Goal: Information Seeking & Learning: Learn about a topic

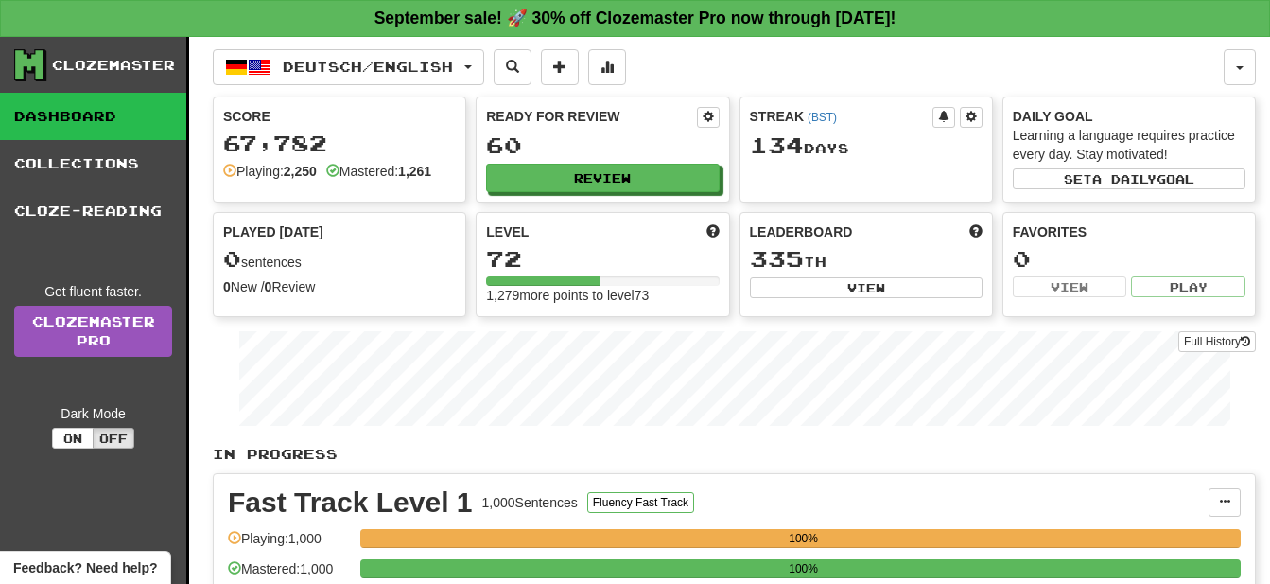
click at [1242, 249] on div "0" at bounding box center [1129, 259] width 233 height 24
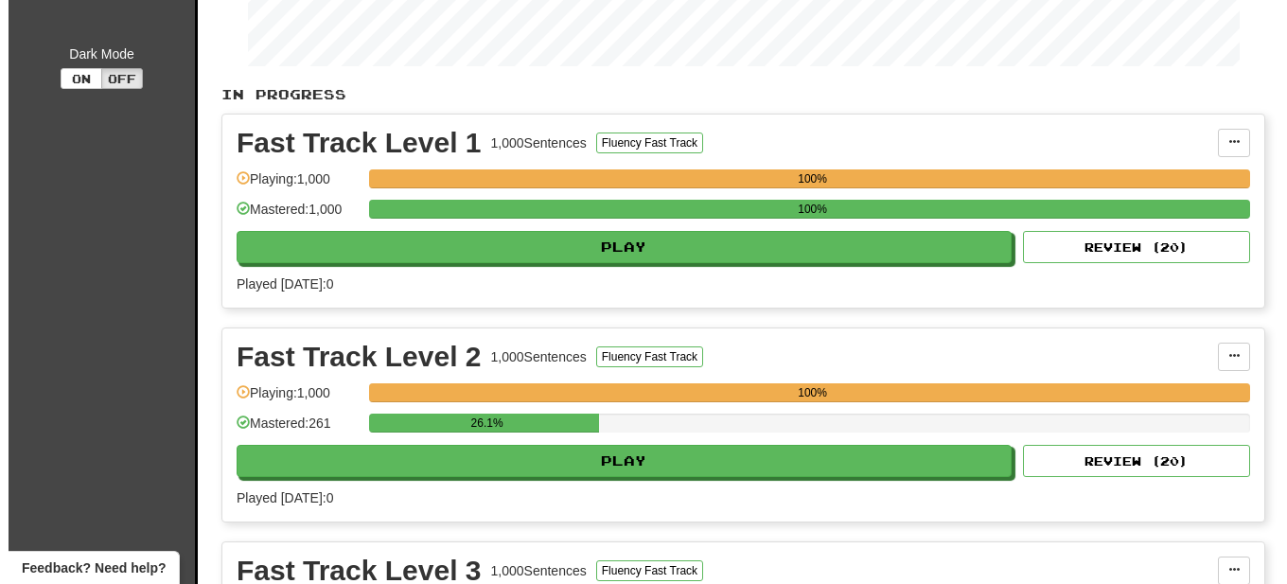
scroll to position [386, 0]
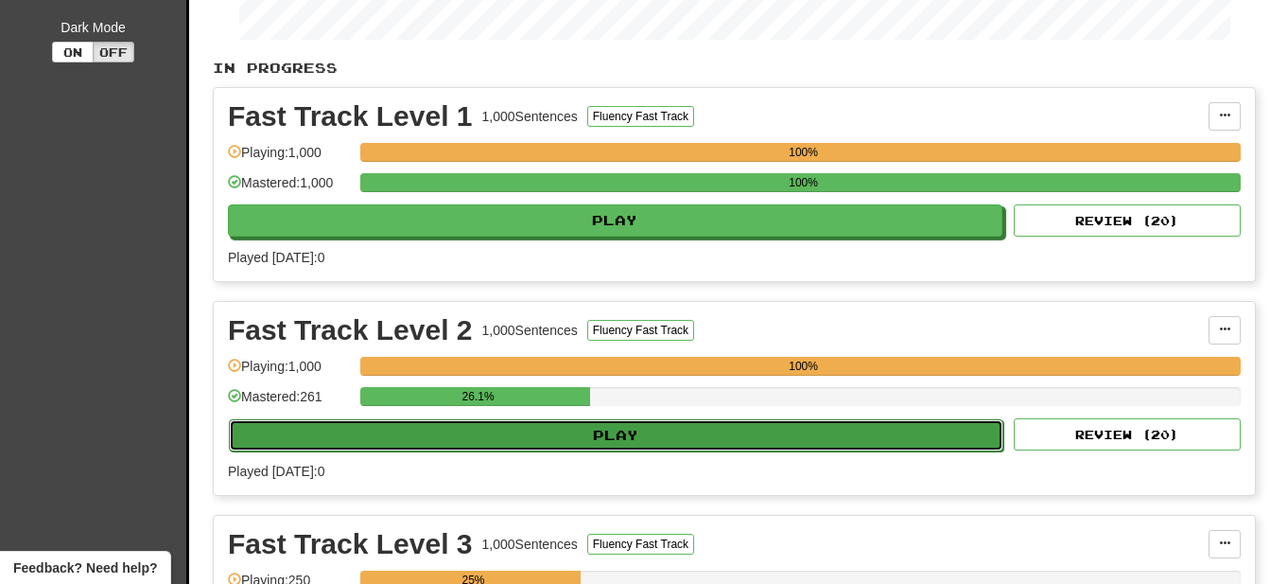
click at [692, 438] on button "Play" at bounding box center [616, 435] width 775 height 32
select select "**"
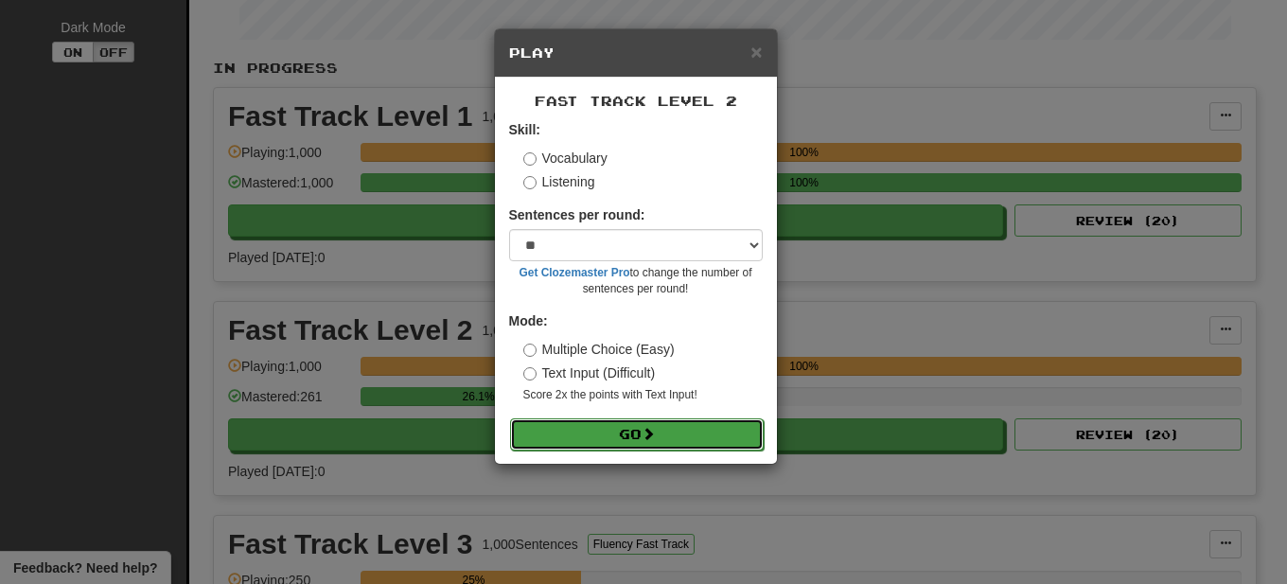
click at [669, 430] on button "Go" at bounding box center [637, 434] width 254 height 32
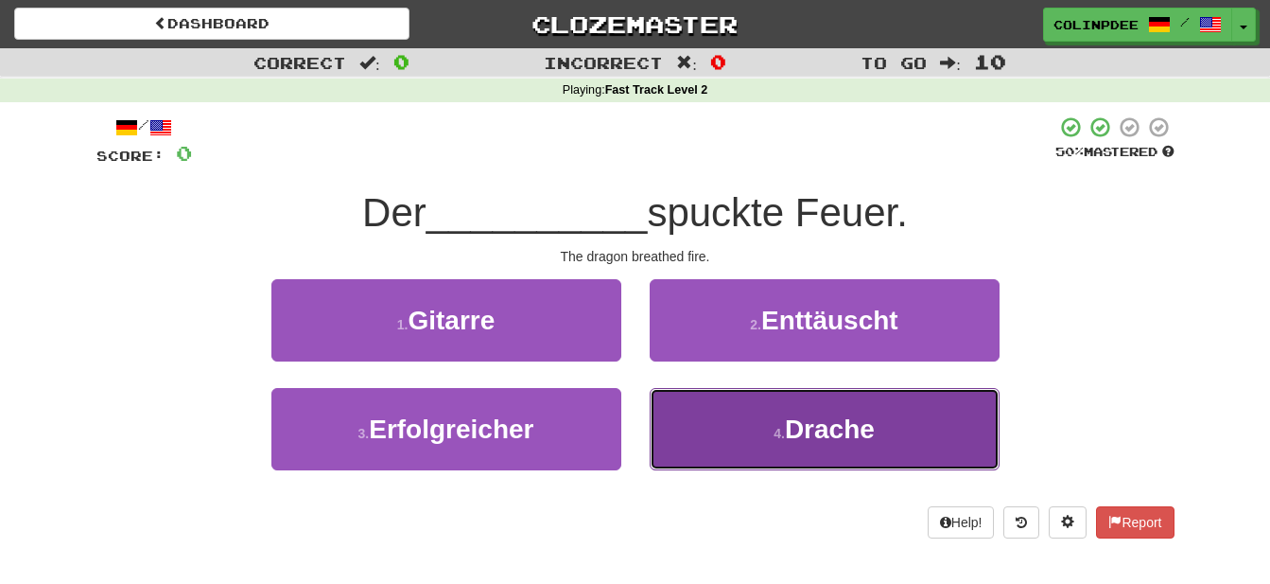
click at [831, 429] on span "Drache" at bounding box center [830, 428] width 90 height 29
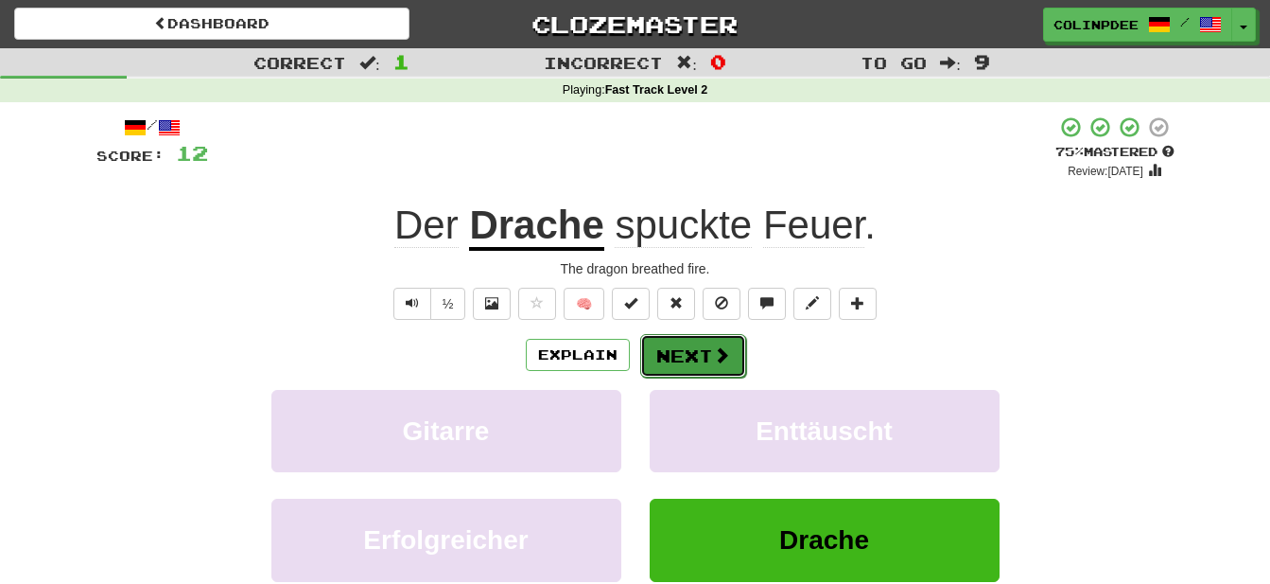
click at [693, 357] on button "Next" at bounding box center [693, 356] width 106 height 44
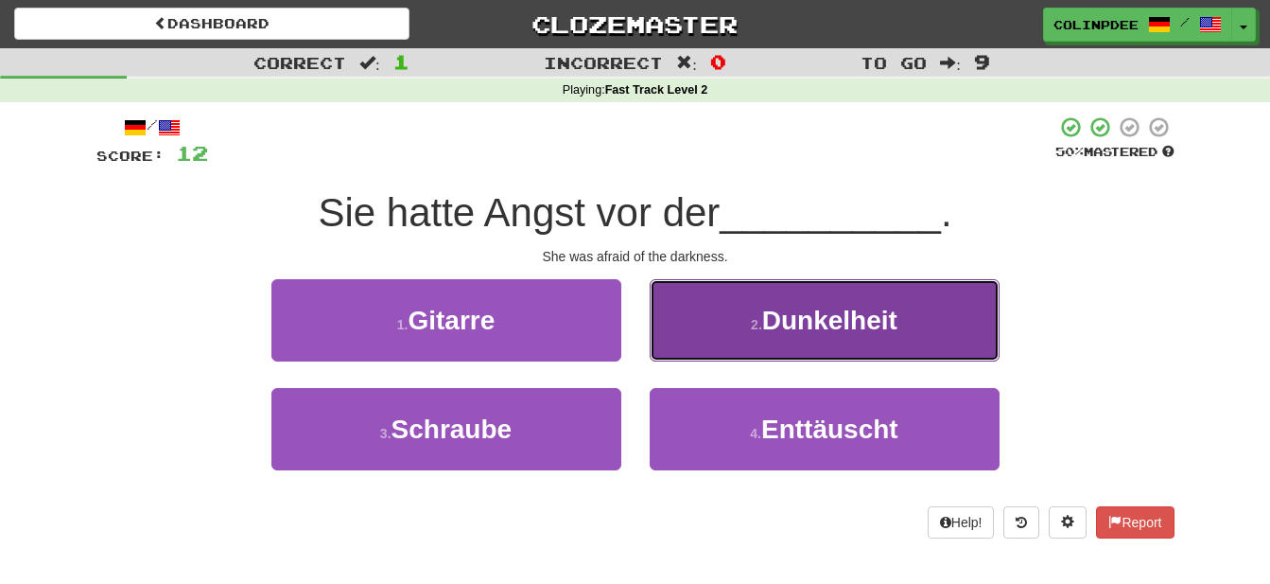
click at [831, 320] on span "Dunkelheit" at bounding box center [829, 320] width 135 height 29
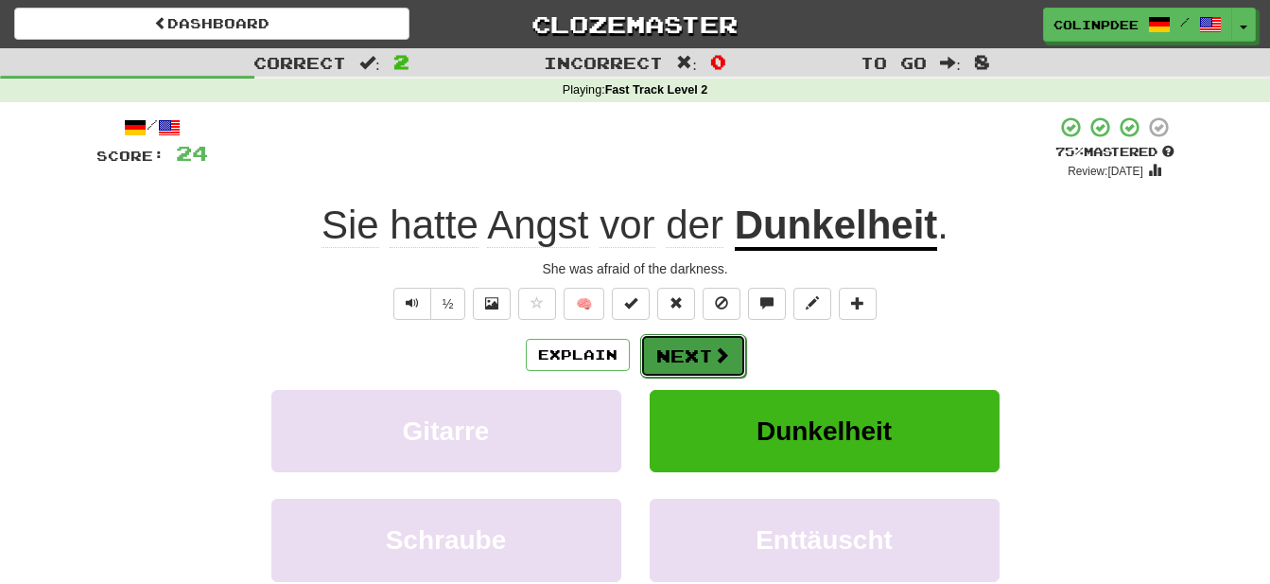
click at [699, 359] on button "Next" at bounding box center [693, 356] width 106 height 44
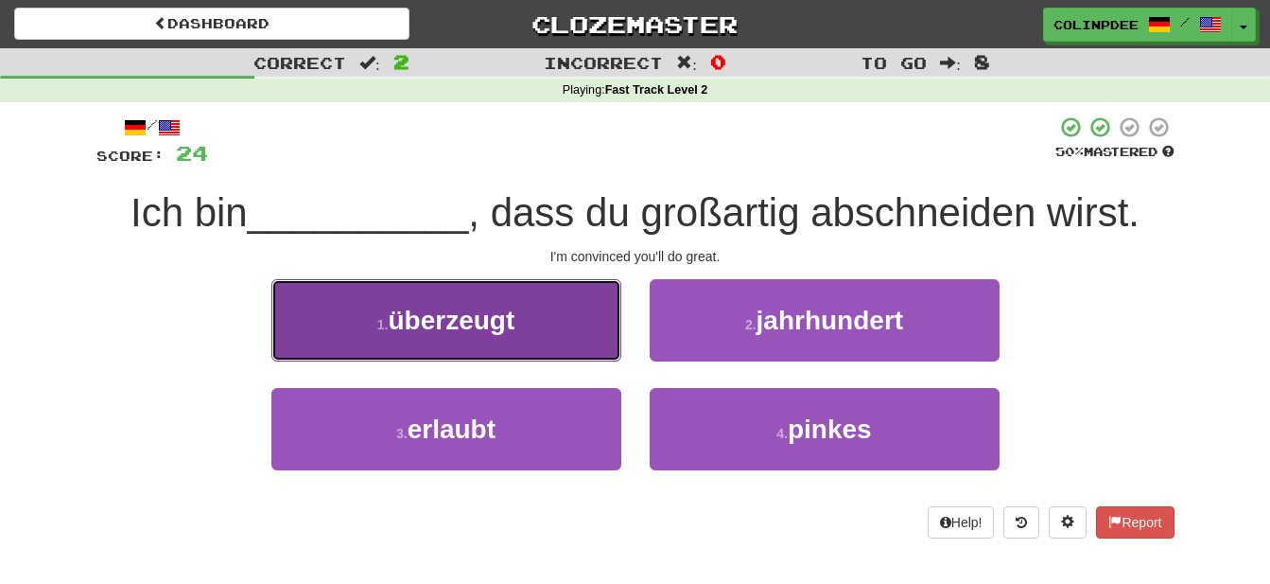
click at [464, 328] on span "überzeugt" at bounding box center [451, 320] width 127 height 29
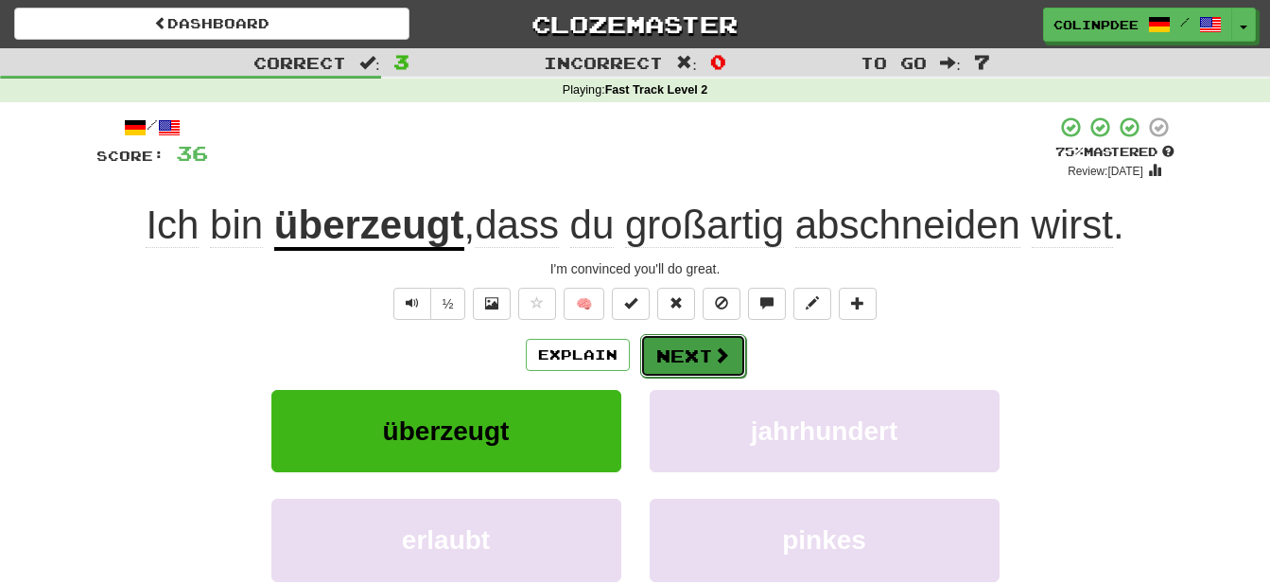
click at [684, 358] on button "Next" at bounding box center [693, 356] width 106 height 44
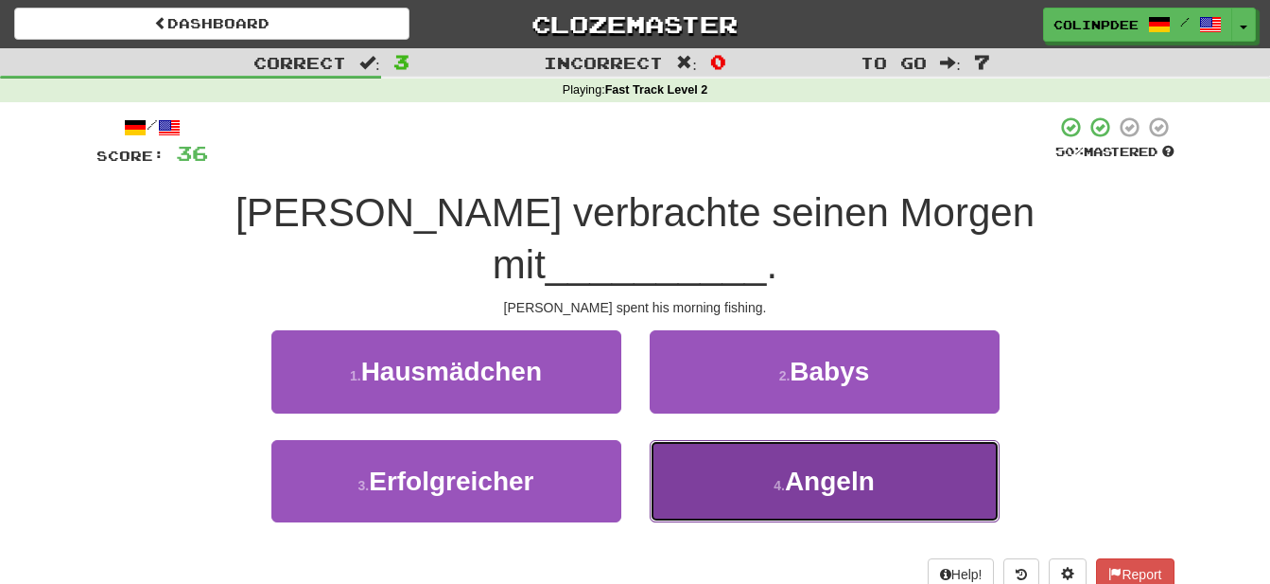
drag, startPoint x: 845, startPoint y: 425, endPoint x: 850, endPoint y: 436, distance: 12.7
click at [845, 466] on span "Angeln" at bounding box center [830, 480] width 90 height 29
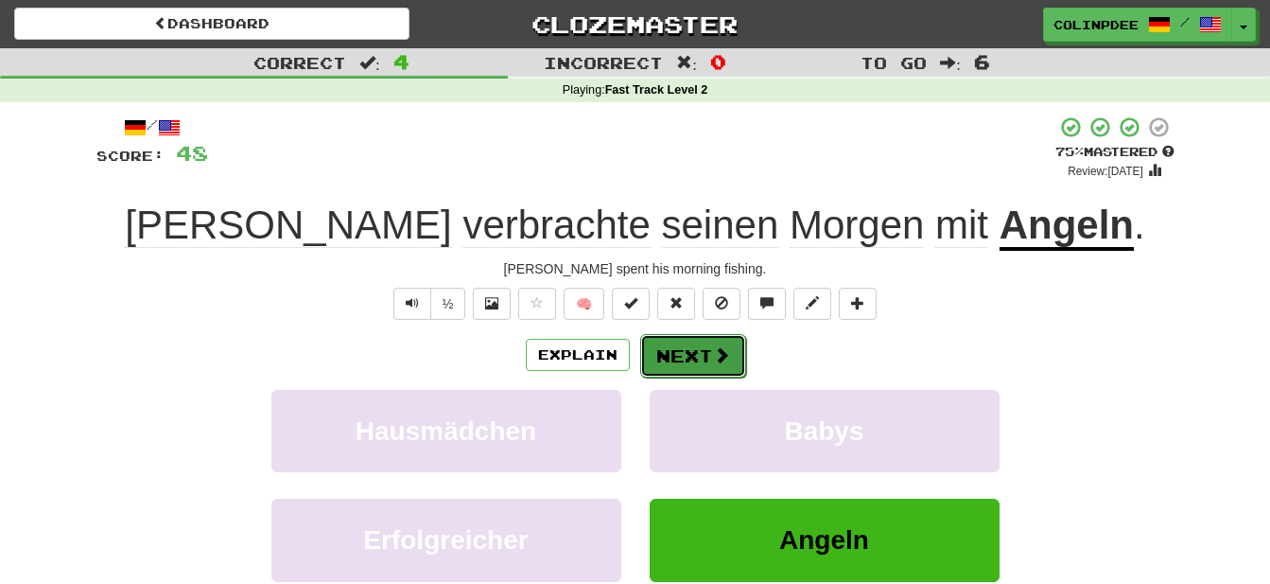
click at [705, 370] on button "Next" at bounding box center [693, 356] width 106 height 44
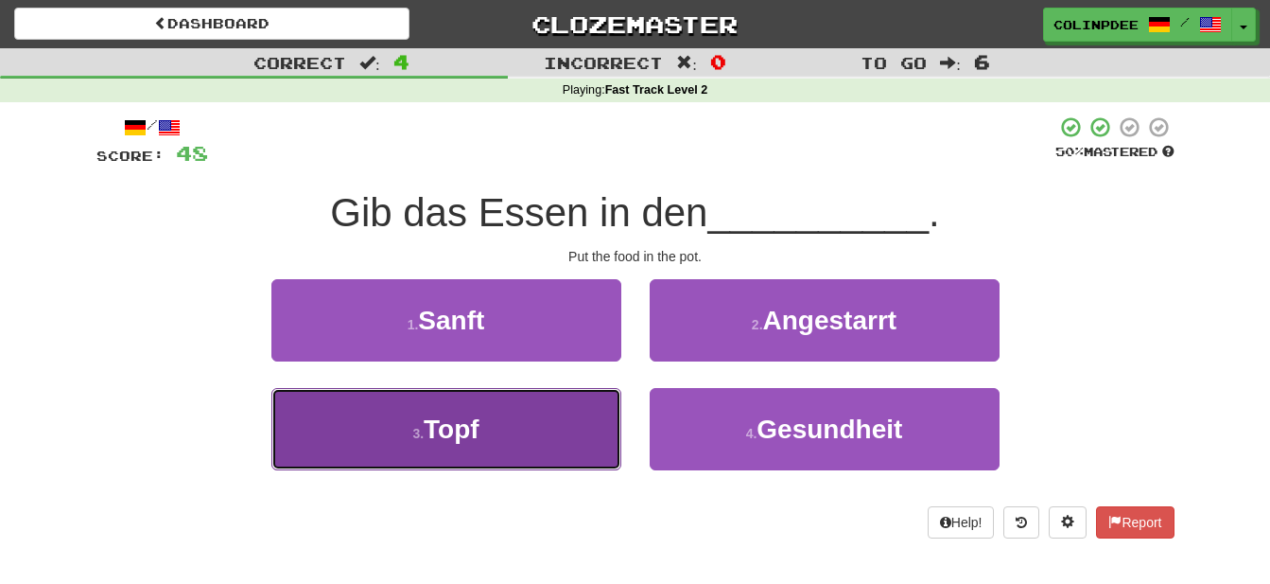
click at [450, 427] on span "Topf" at bounding box center [452, 428] width 56 height 29
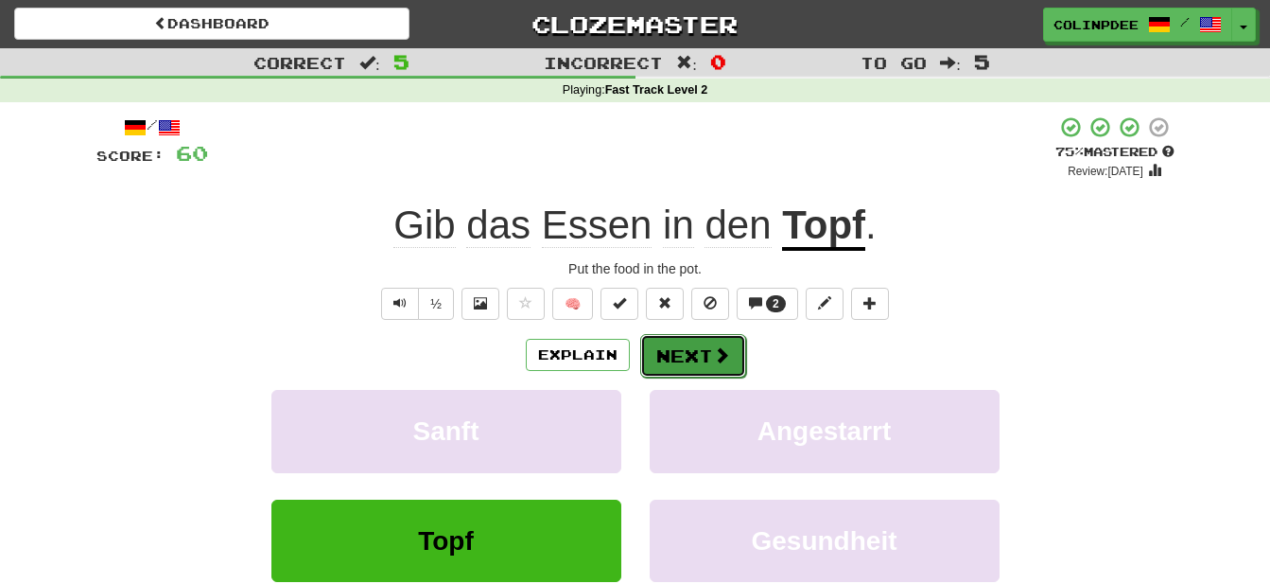
click at [699, 357] on button "Next" at bounding box center [693, 356] width 106 height 44
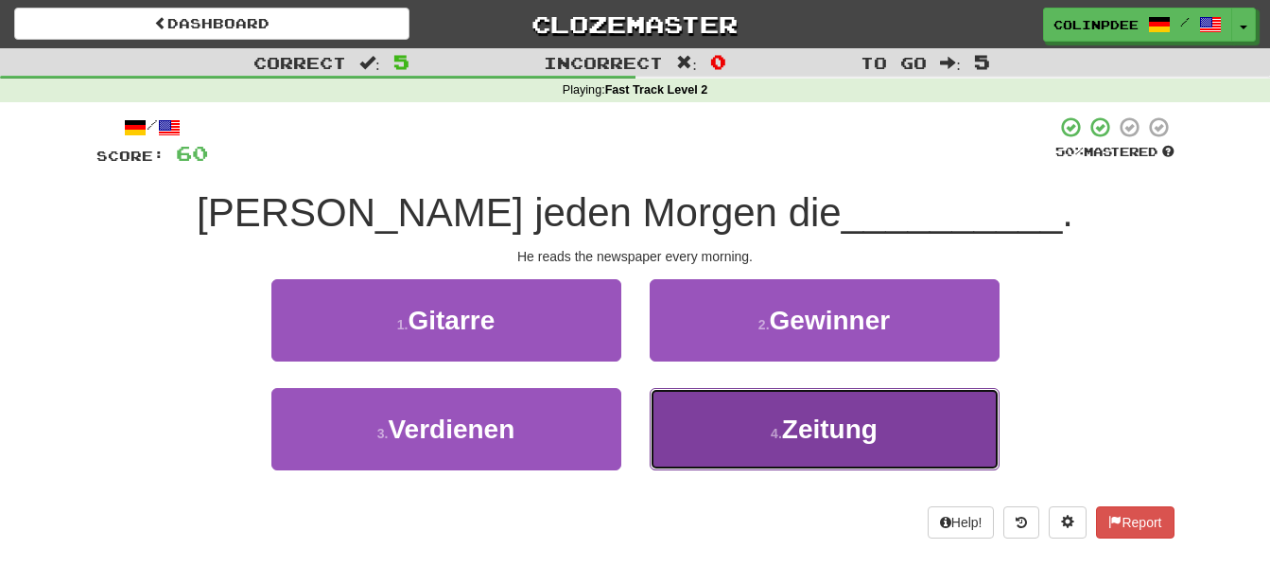
click at [827, 429] on span "Zeitung" at bounding box center [830, 428] width 96 height 29
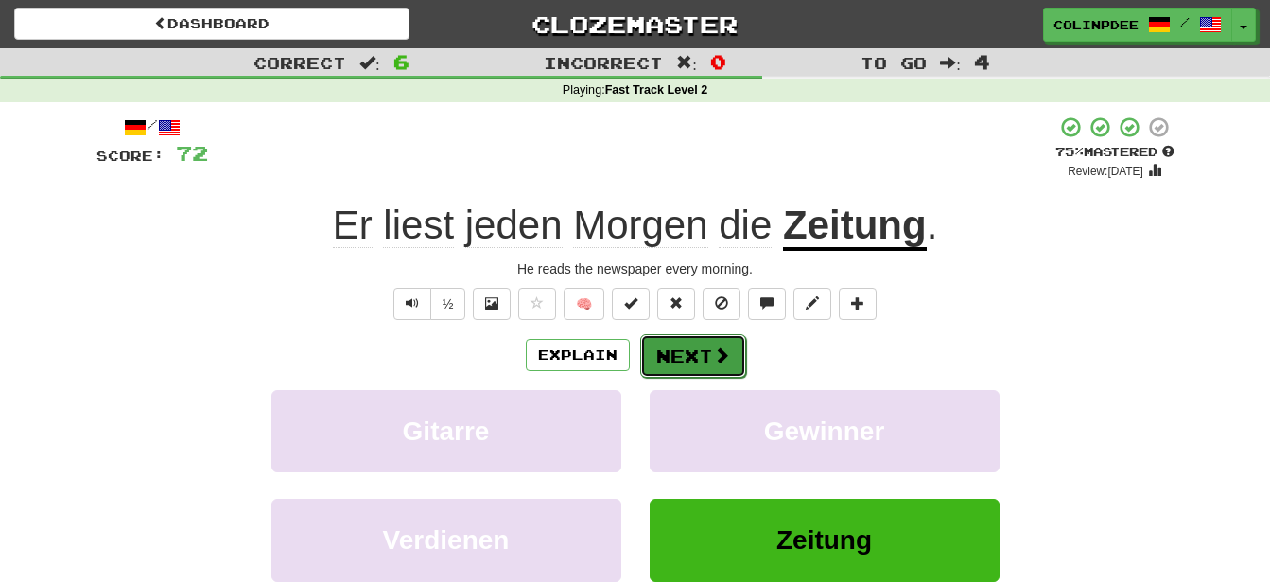
click at [694, 356] on button "Next" at bounding box center [693, 356] width 106 height 44
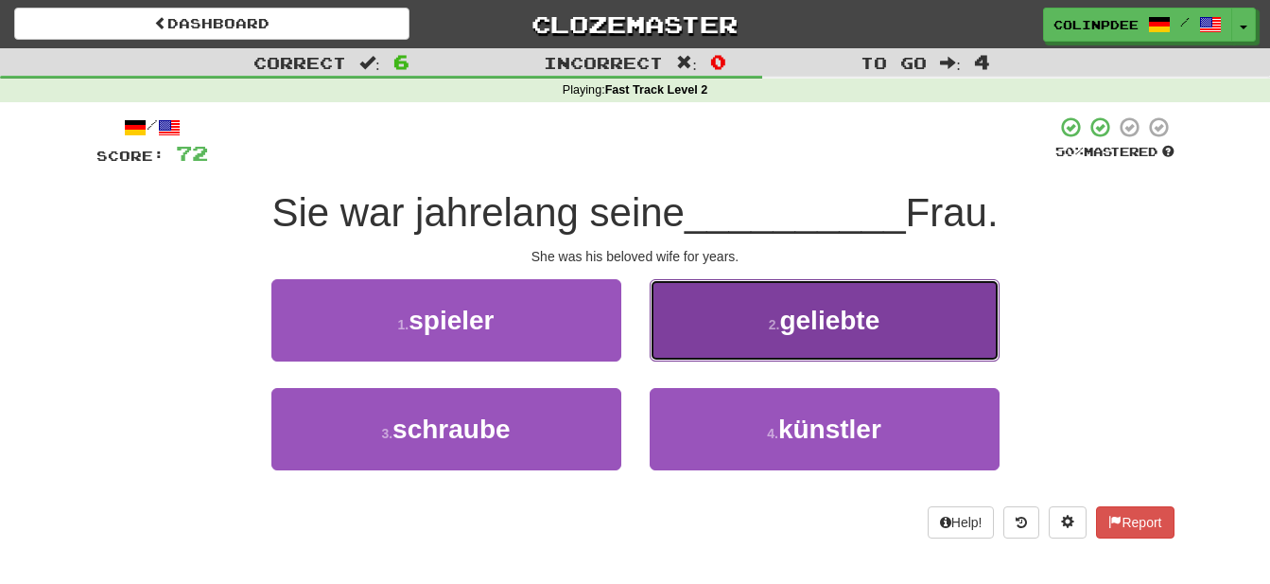
click at [840, 322] on span "geliebte" at bounding box center [830, 320] width 100 height 29
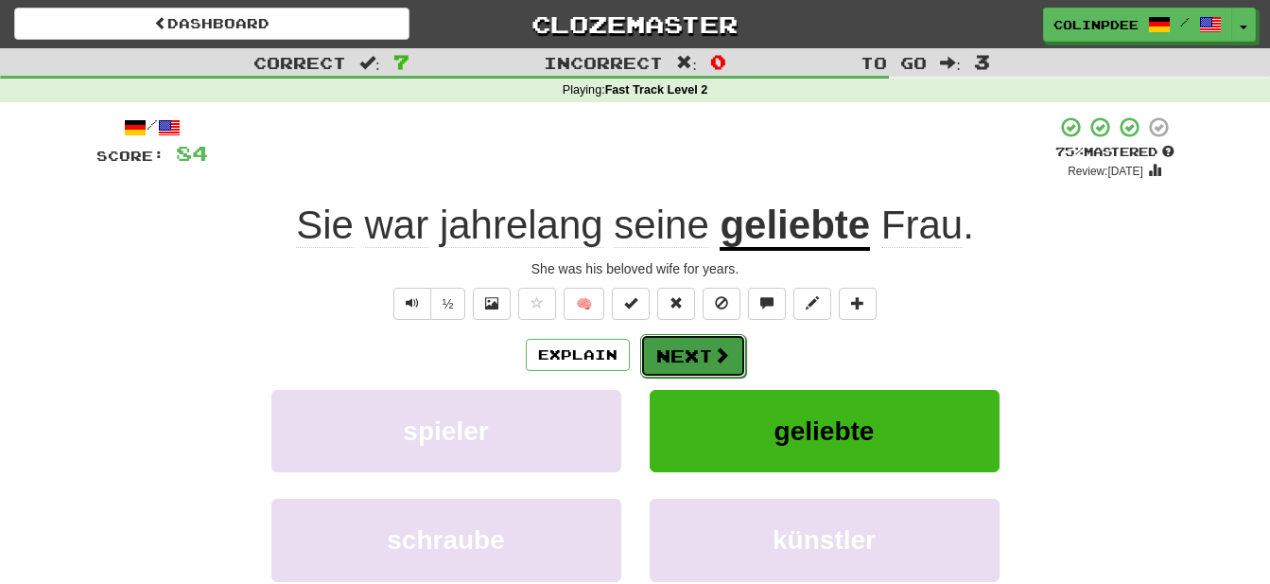
click at [702, 359] on button "Next" at bounding box center [693, 356] width 106 height 44
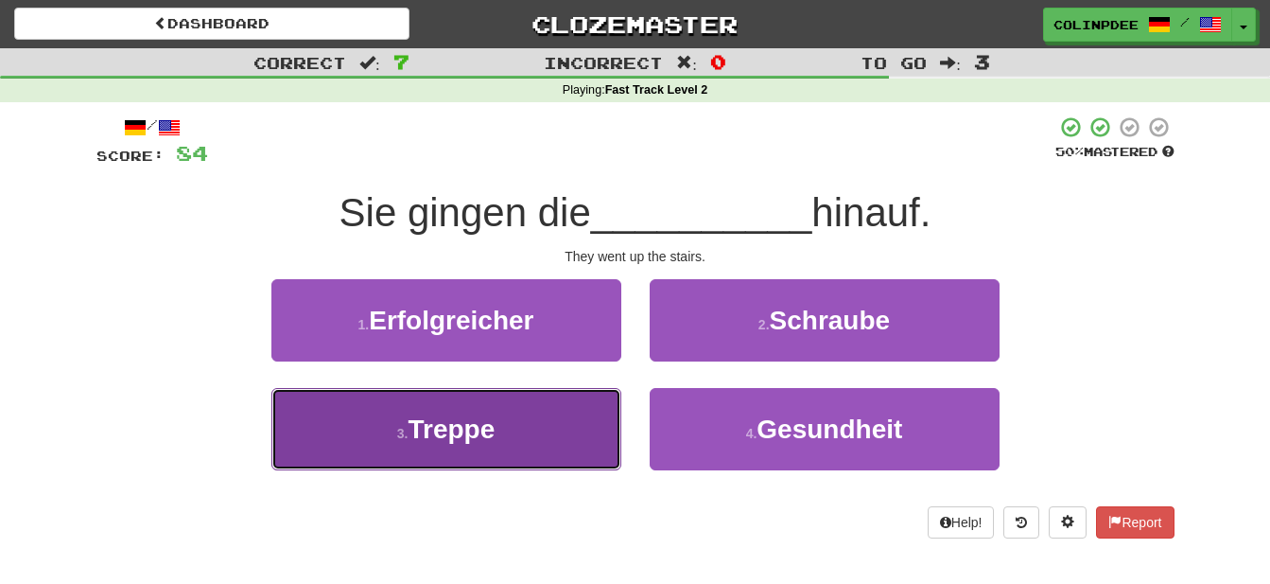
click at [472, 433] on span "Treppe" at bounding box center [451, 428] width 87 height 29
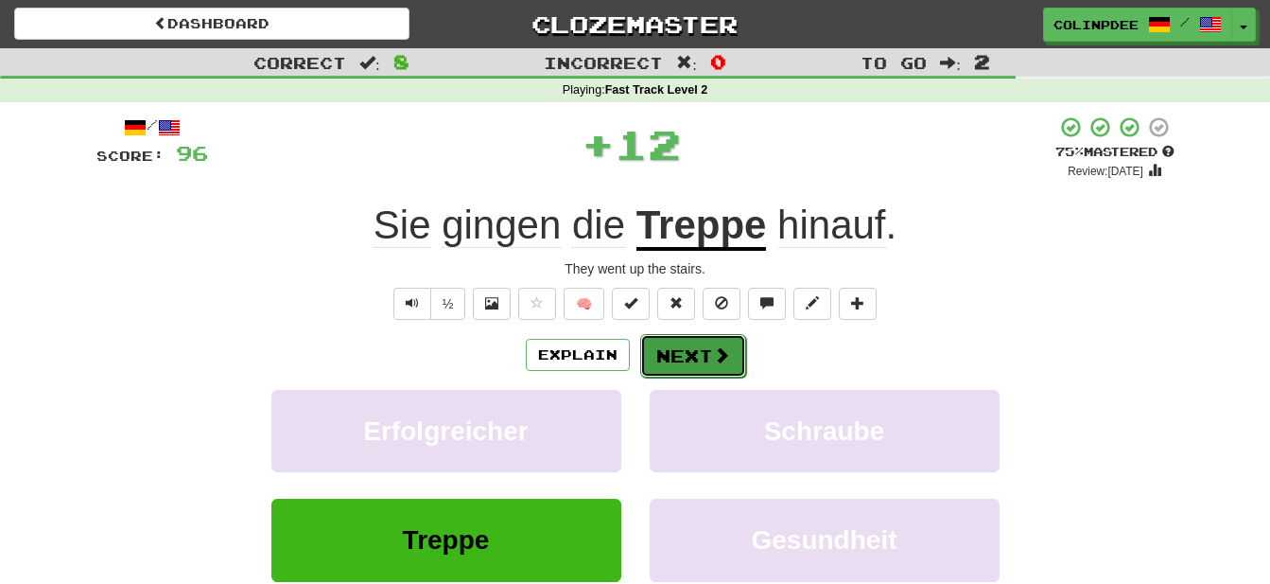
click at [706, 360] on button "Next" at bounding box center [693, 356] width 106 height 44
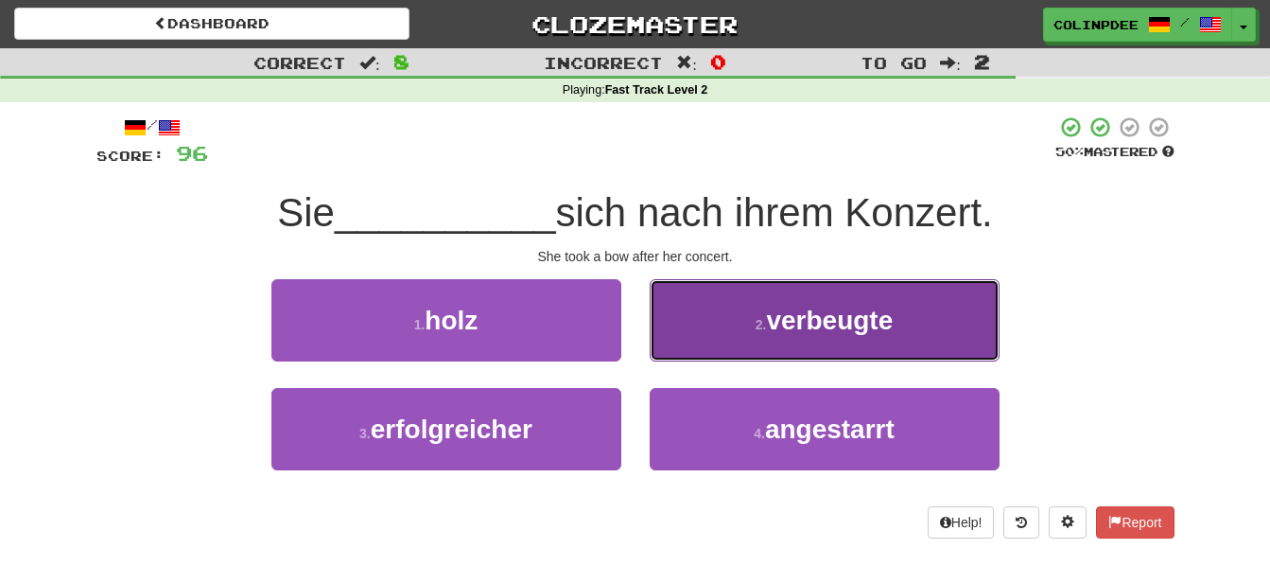
click at [845, 324] on span "verbeugte" at bounding box center [829, 320] width 127 height 29
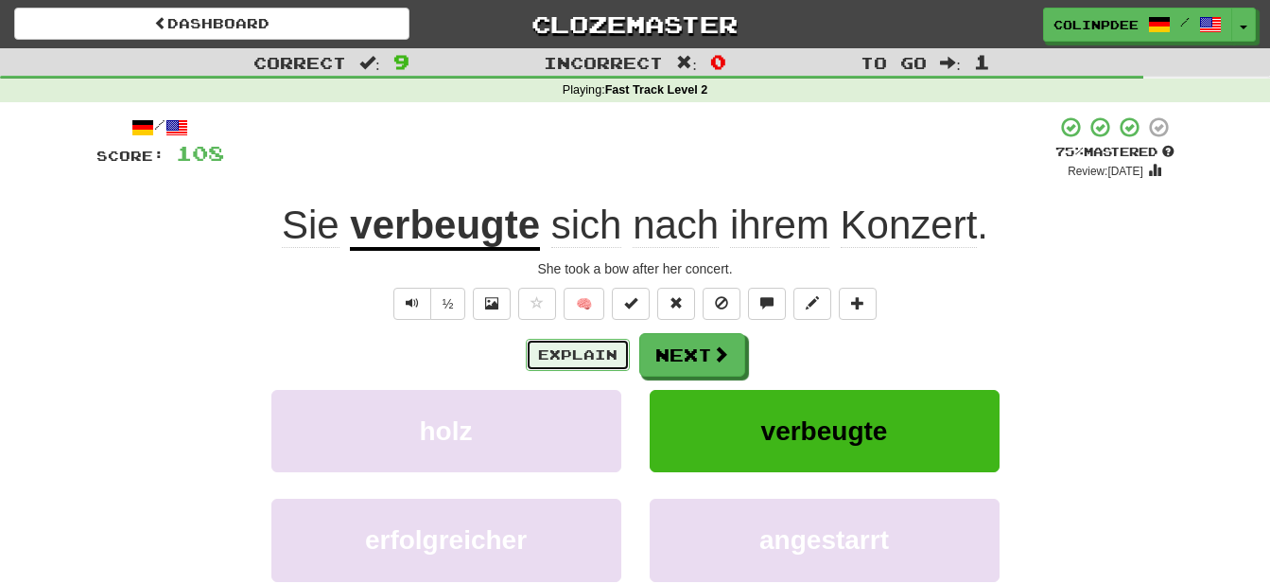
click at [584, 353] on button "Explain" at bounding box center [578, 355] width 104 height 32
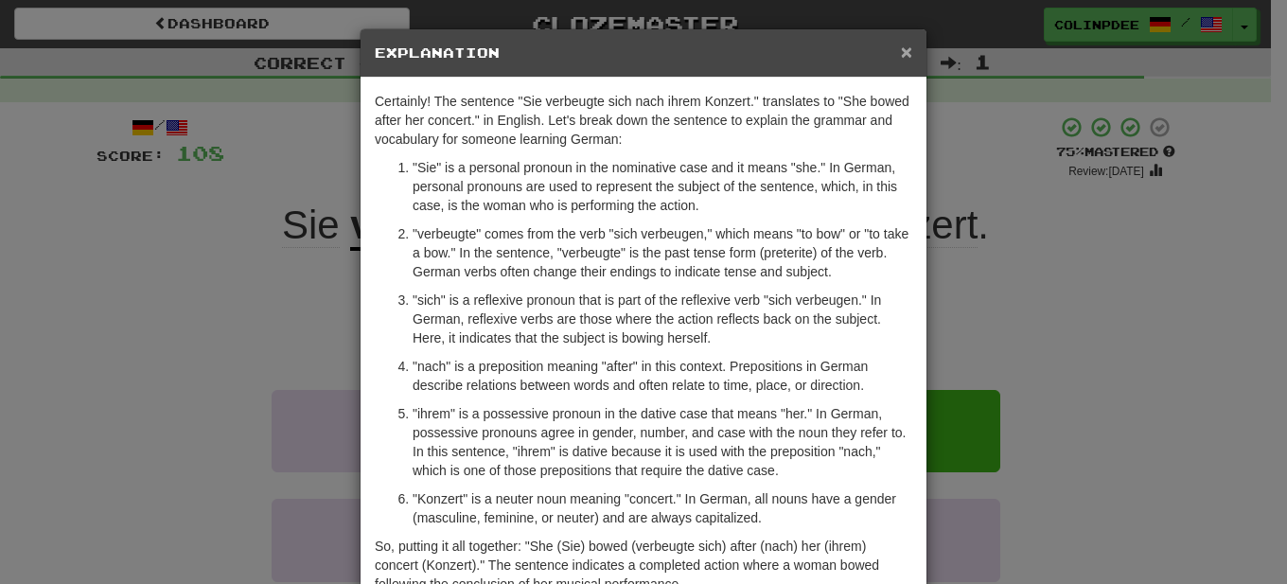
click at [901, 53] on span "×" at bounding box center [906, 52] width 11 height 22
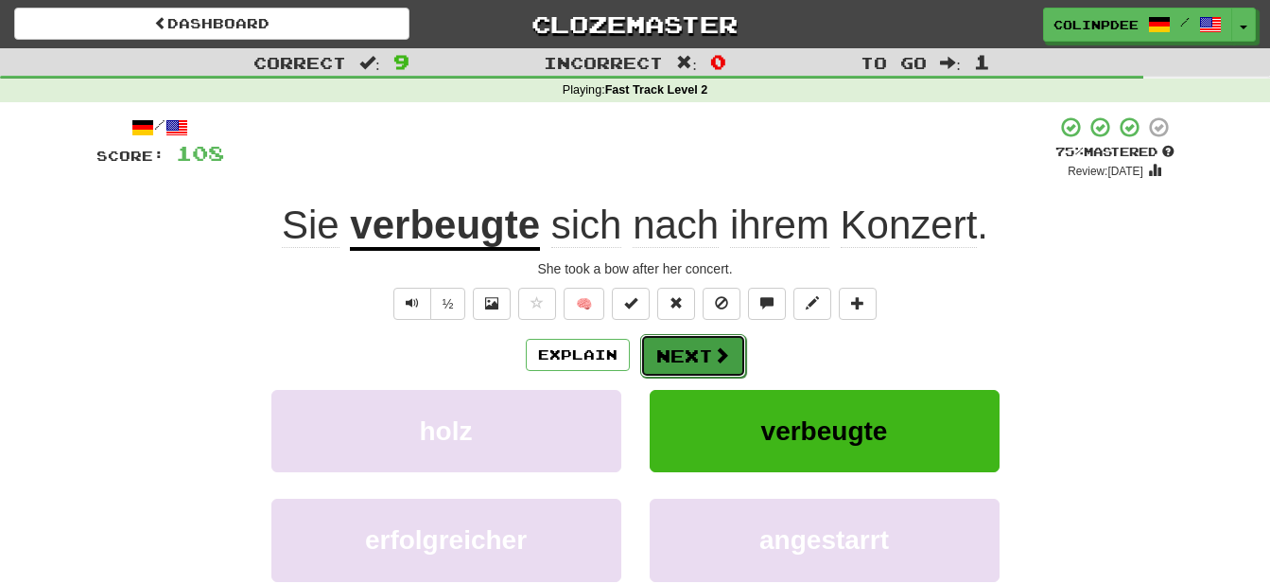
click at [700, 363] on button "Next" at bounding box center [693, 356] width 106 height 44
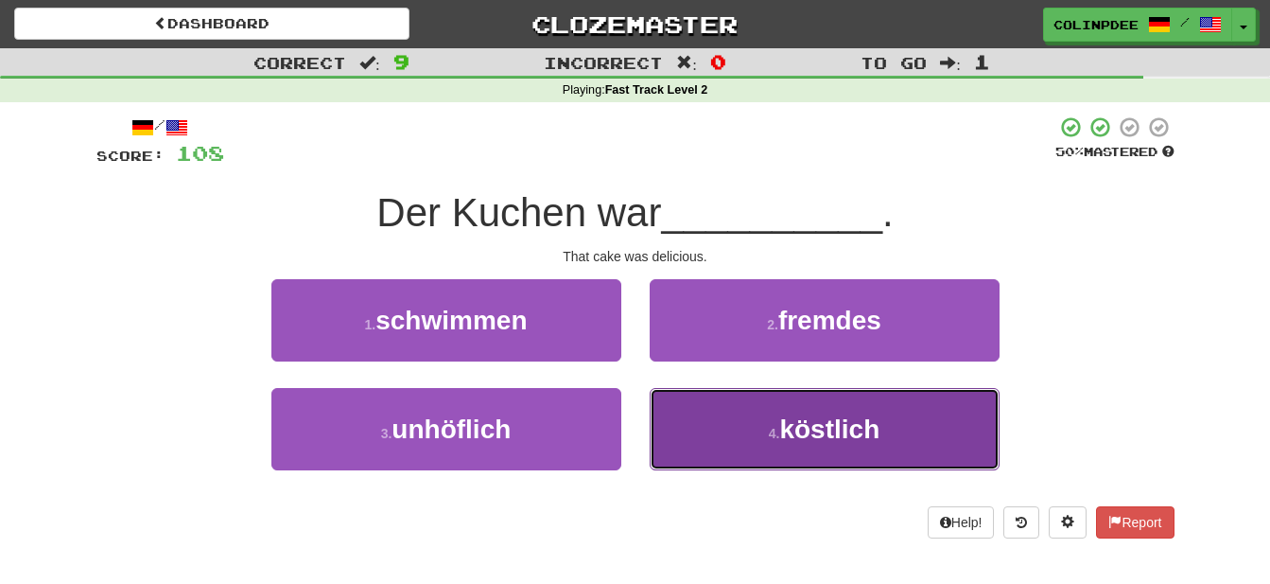
click at [833, 429] on span "köstlich" at bounding box center [830, 428] width 100 height 29
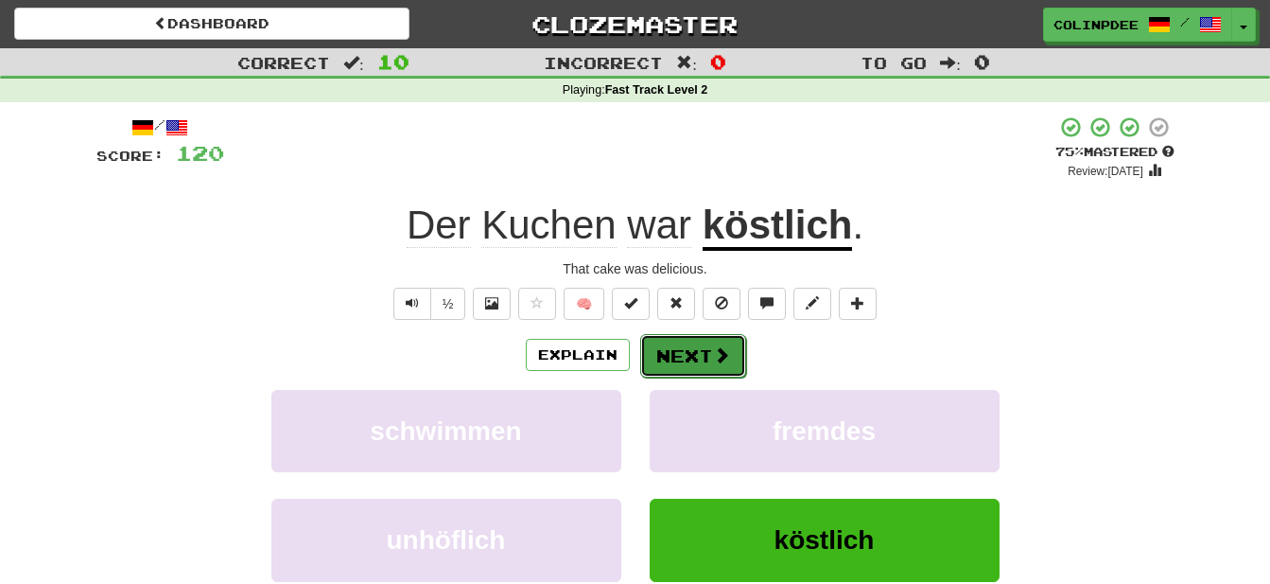
click at [700, 359] on button "Next" at bounding box center [693, 356] width 106 height 44
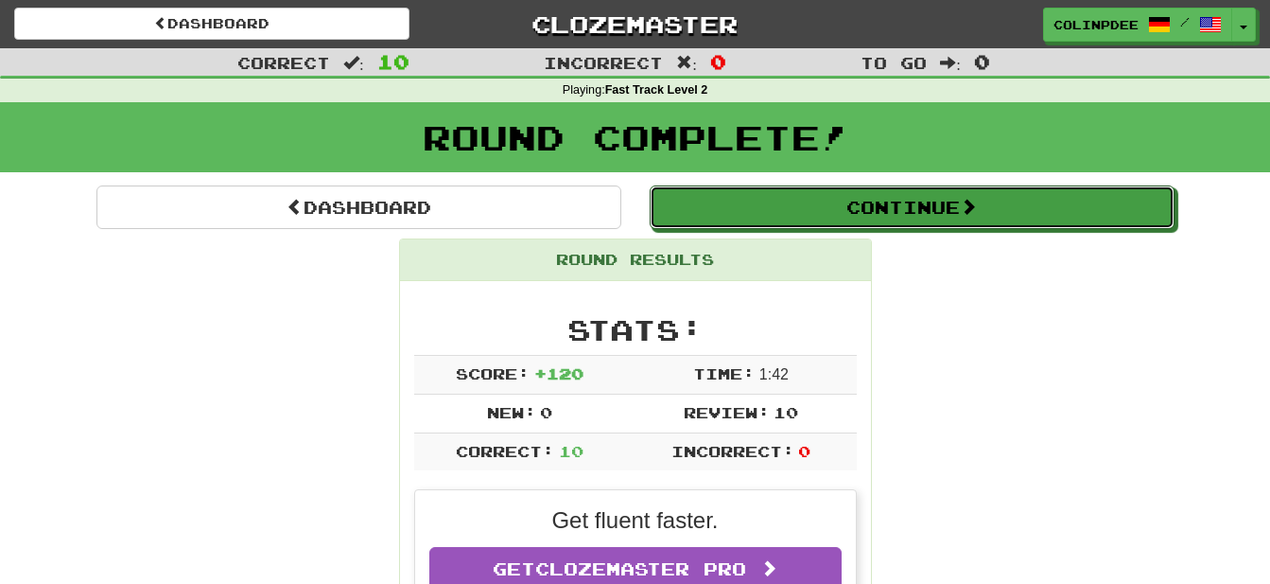
click at [884, 207] on button "Continue" at bounding box center [912, 207] width 525 height 44
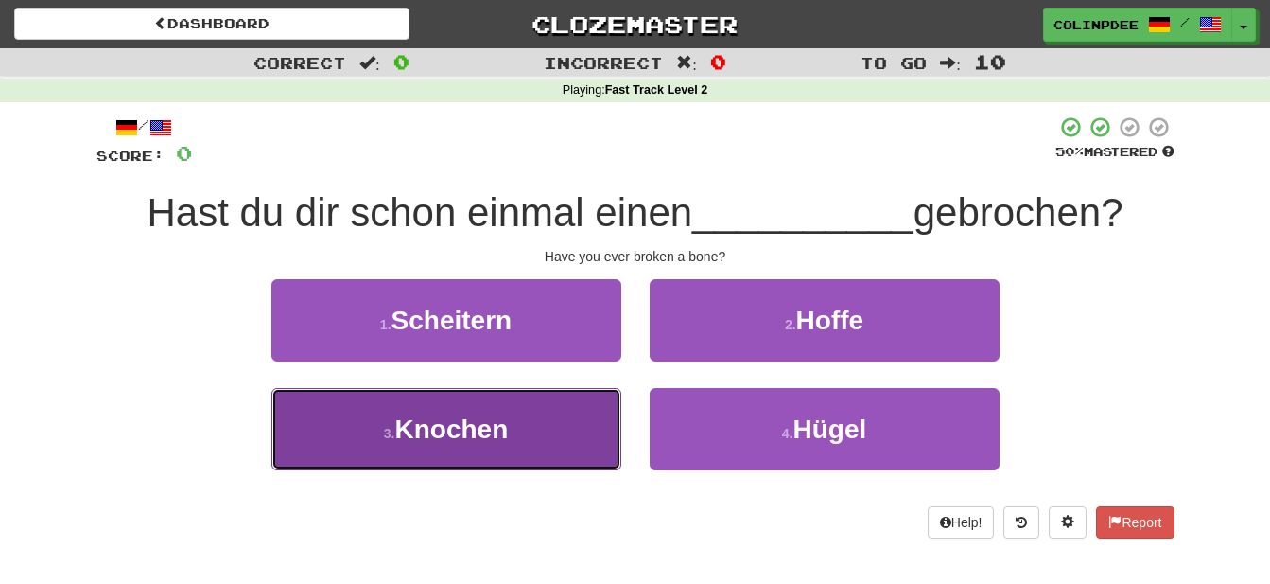
click at [464, 424] on span "Knochen" at bounding box center [451, 428] width 114 height 29
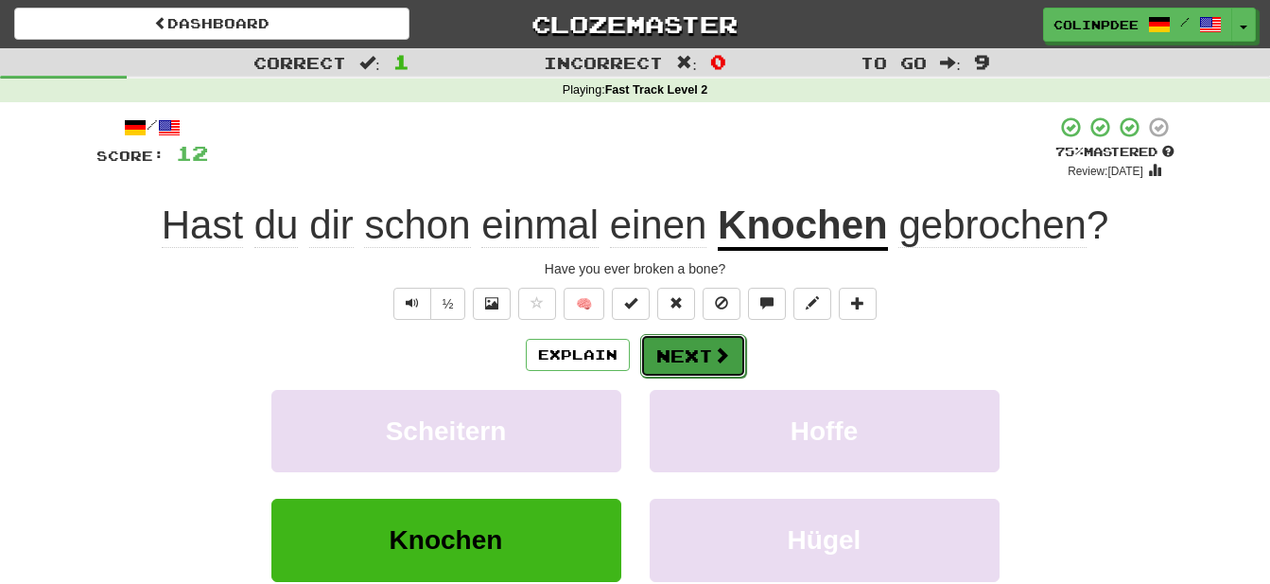
click at [693, 359] on button "Next" at bounding box center [693, 356] width 106 height 44
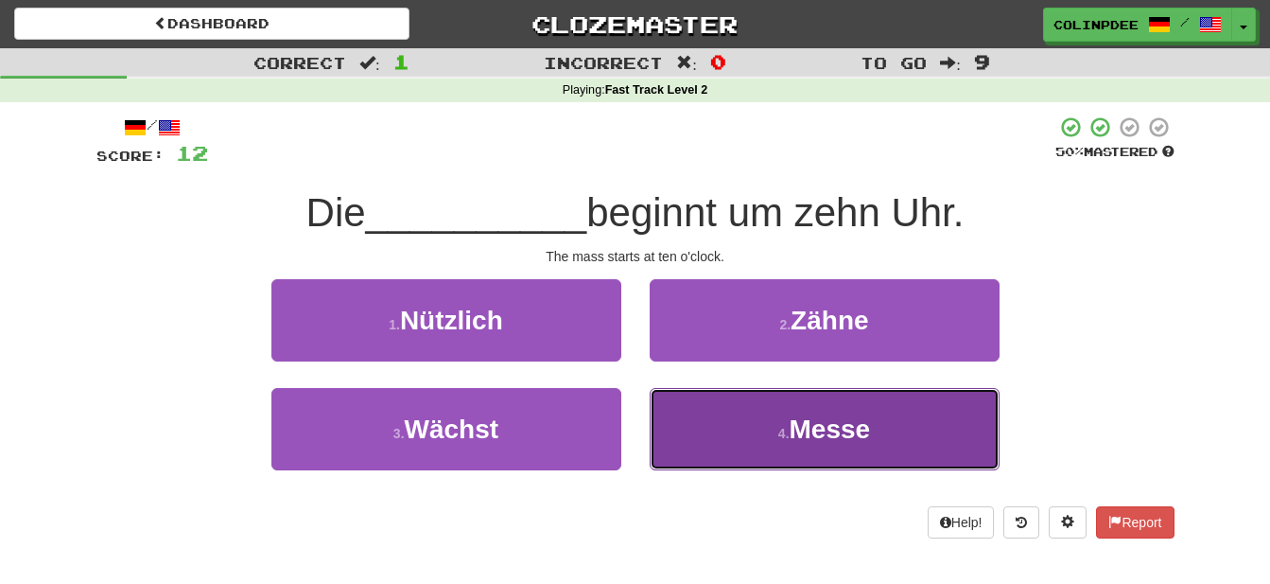
click at [836, 435] on span "Messe" at bounding box center [830, 428] width 81 height 29
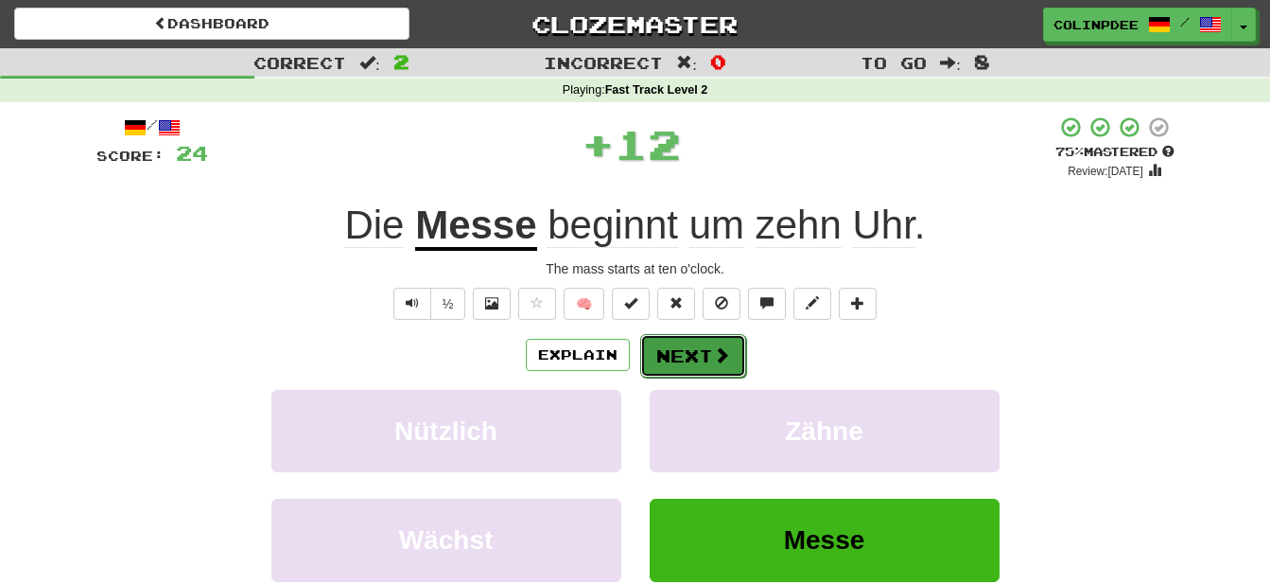
click at [698, 359] on button "Next" at bounding box center [693, 356] width 106 height 44
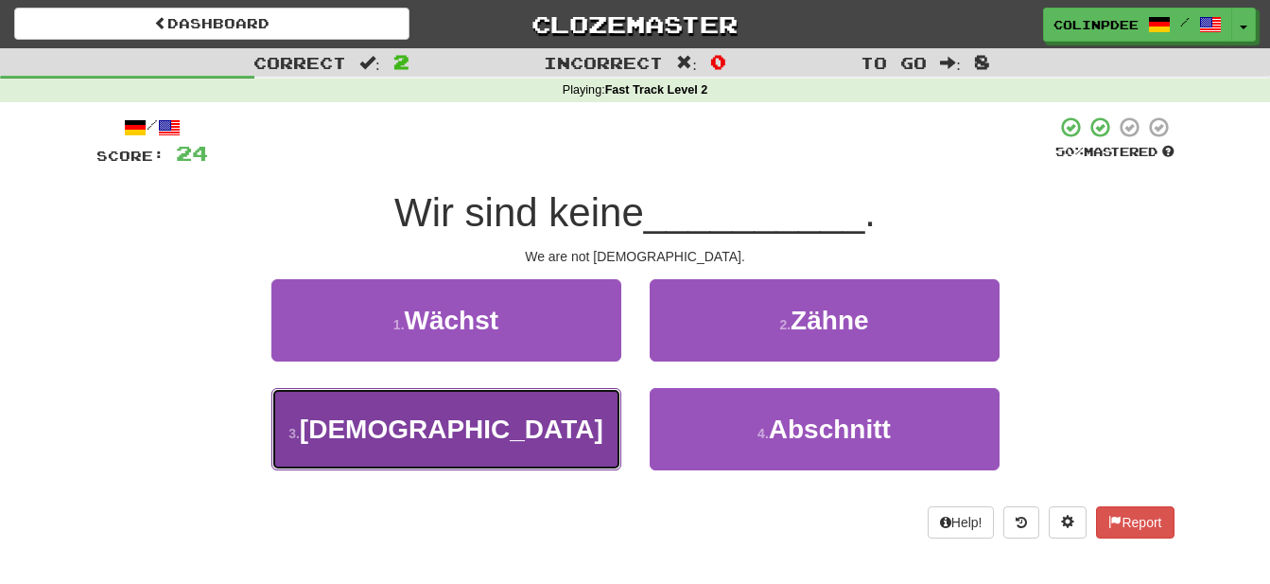
click at [485, 438] on span "Amerikaner" at bounding box center [452, 428] width 304 height 29
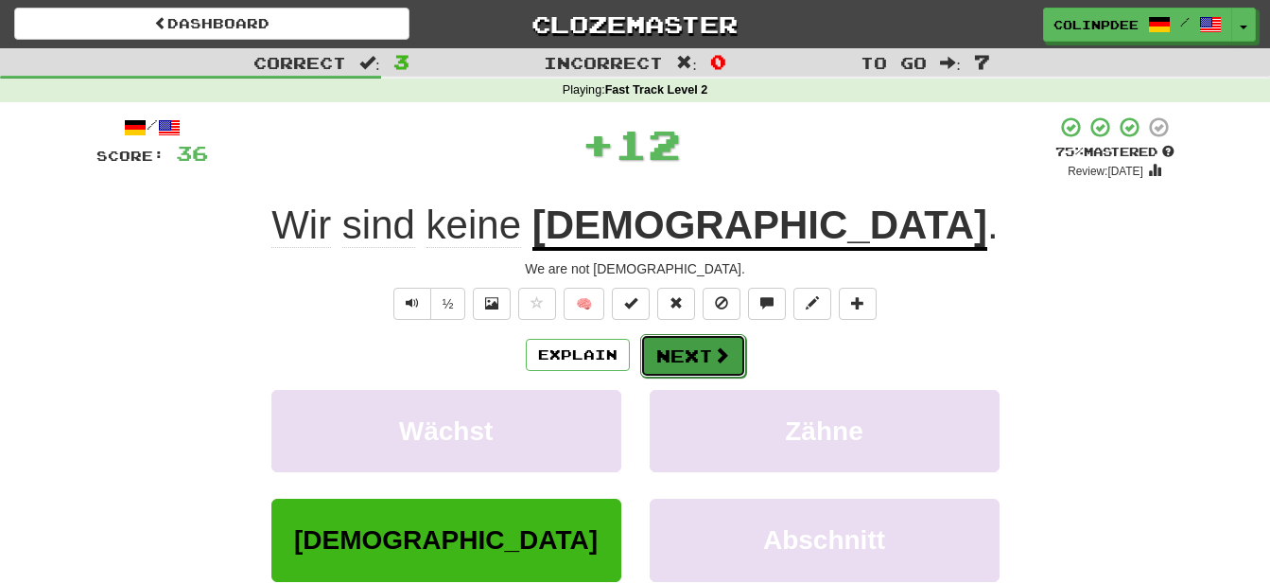
click at [696, 360] on button "Next" at bounding box center [693, 356] width 106 height 44
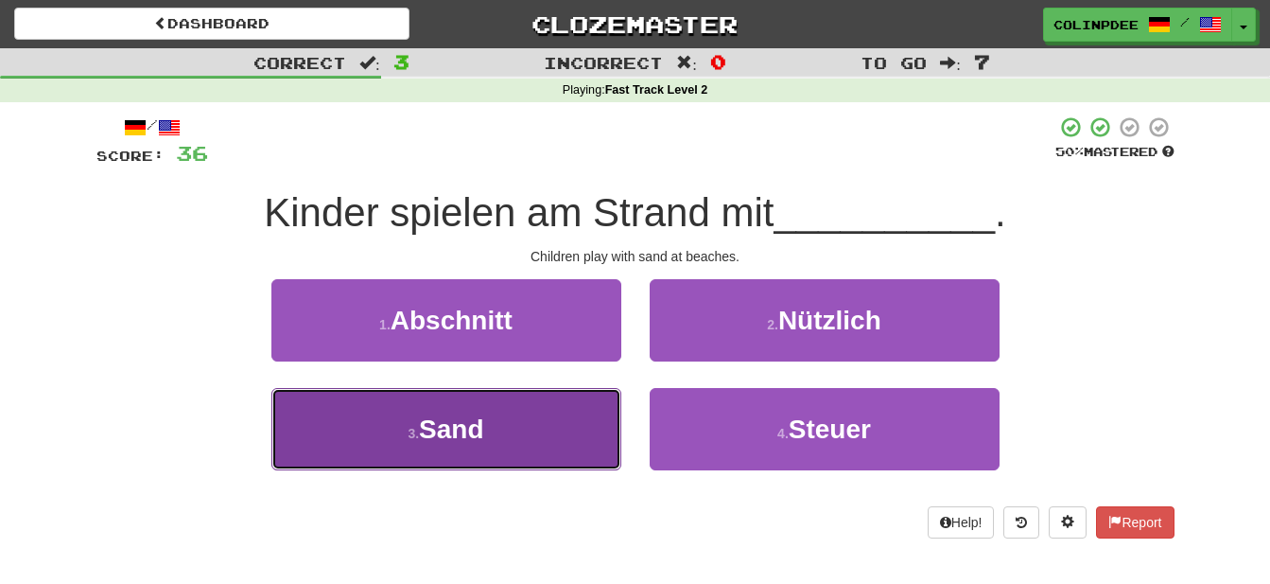
click at [460, 429] on span "Sand" at bounding box center [451, 428] width 64 height 29
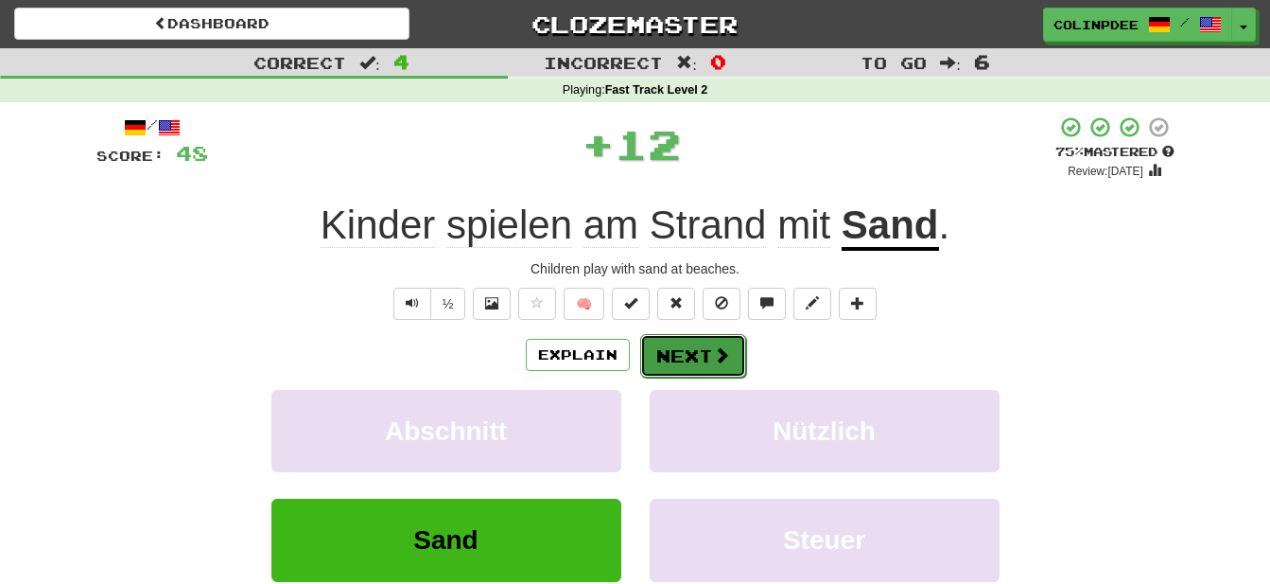
click at [700, 363] on button "Next" at bounding box center [693, 356] width 106 height 44
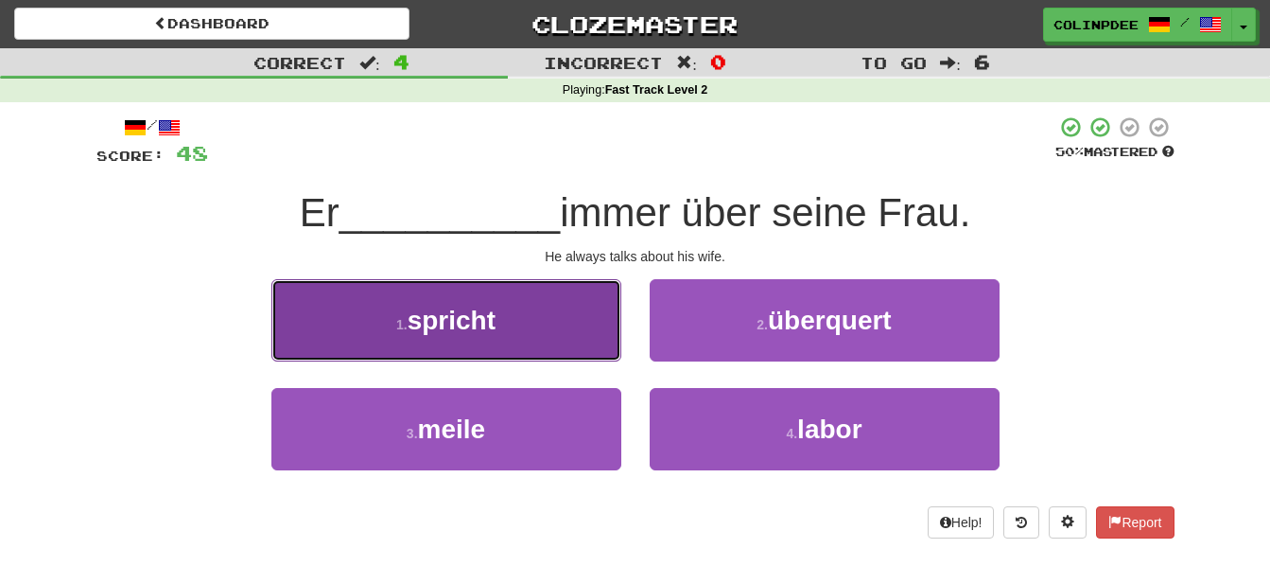
click at [454, 323] on span "spricht" at bounding box center [452, 320] width 88 height 29
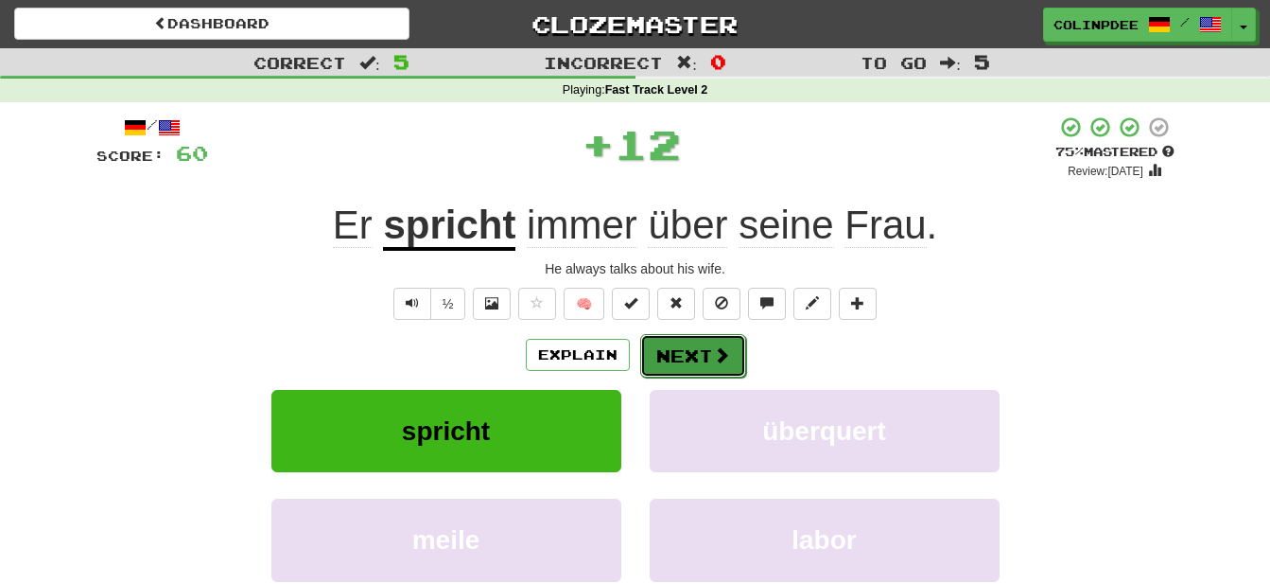
click at [694, 362] on button "Next" at bounding box center [693, 356] width 106 height 44
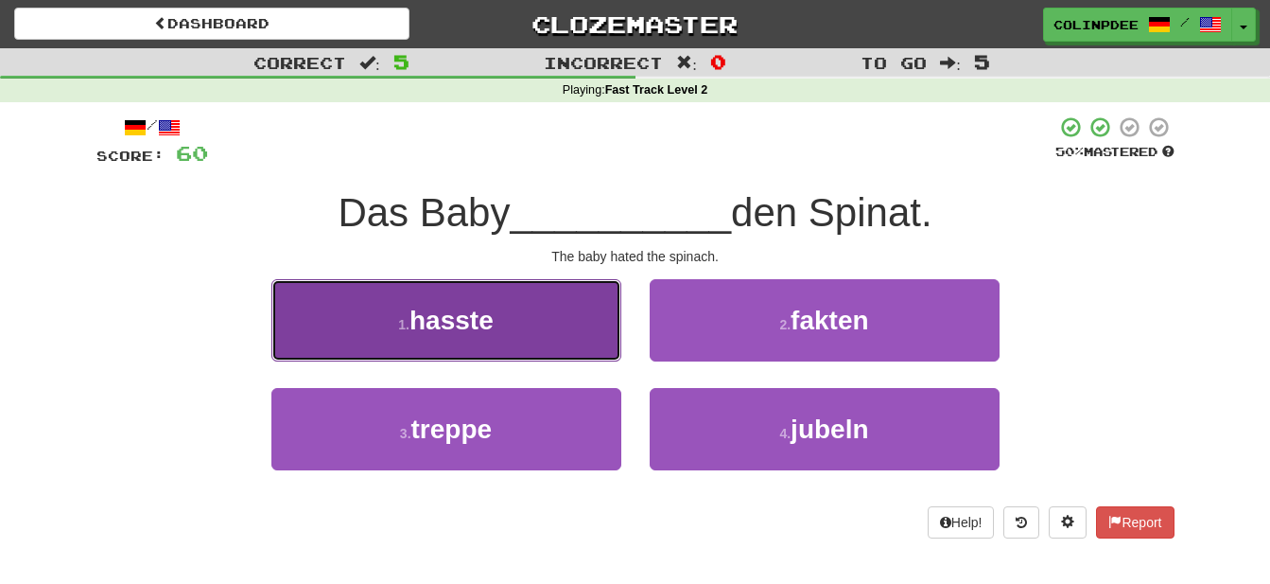
click at [453, 323] on span "hasste" at bounding box center [452, 320] width 84 height 29
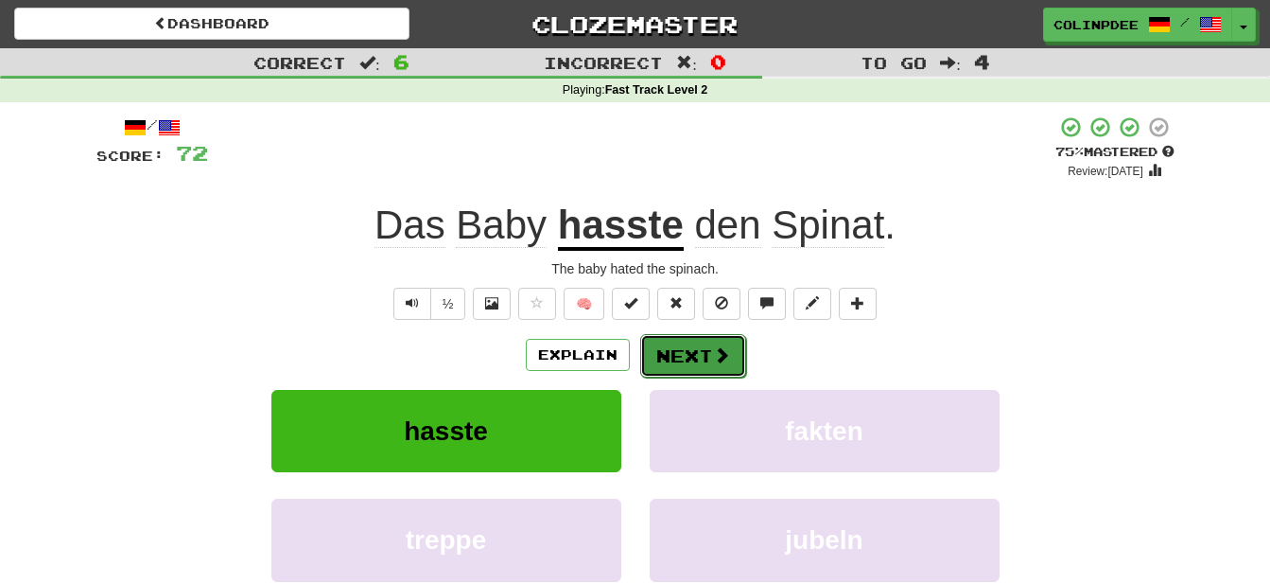
click at [709, 358] on button "Next" at bounding box center [693, 356] width 106 height 44
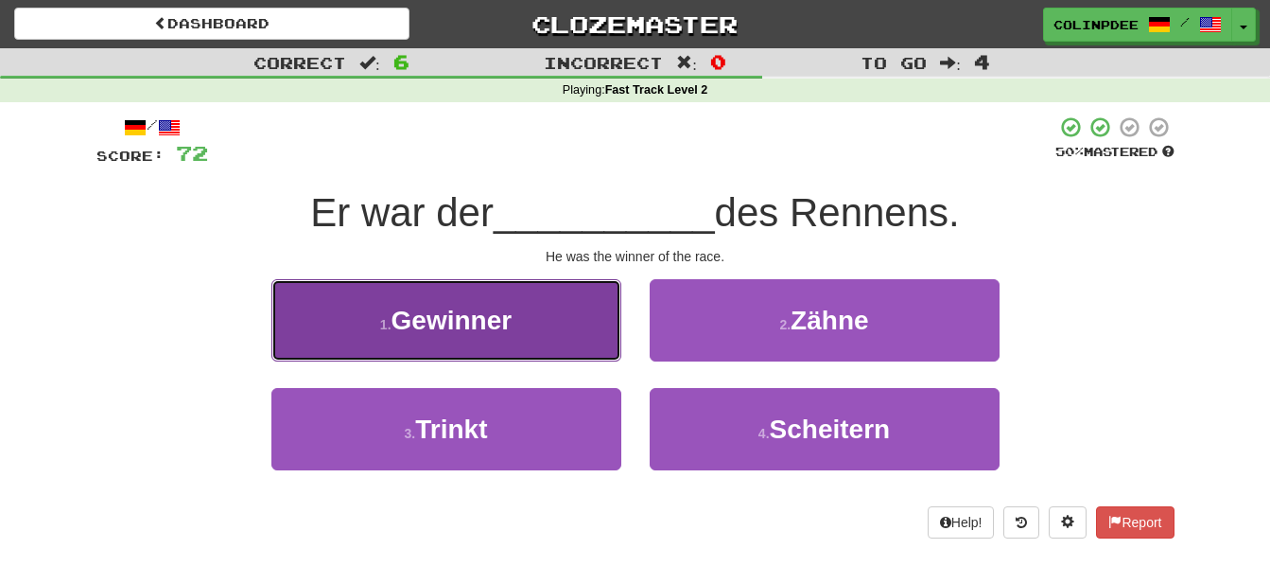
click at [458, 313] on span "Gewinner" at bounding box center [452, 320] width 121 height 29
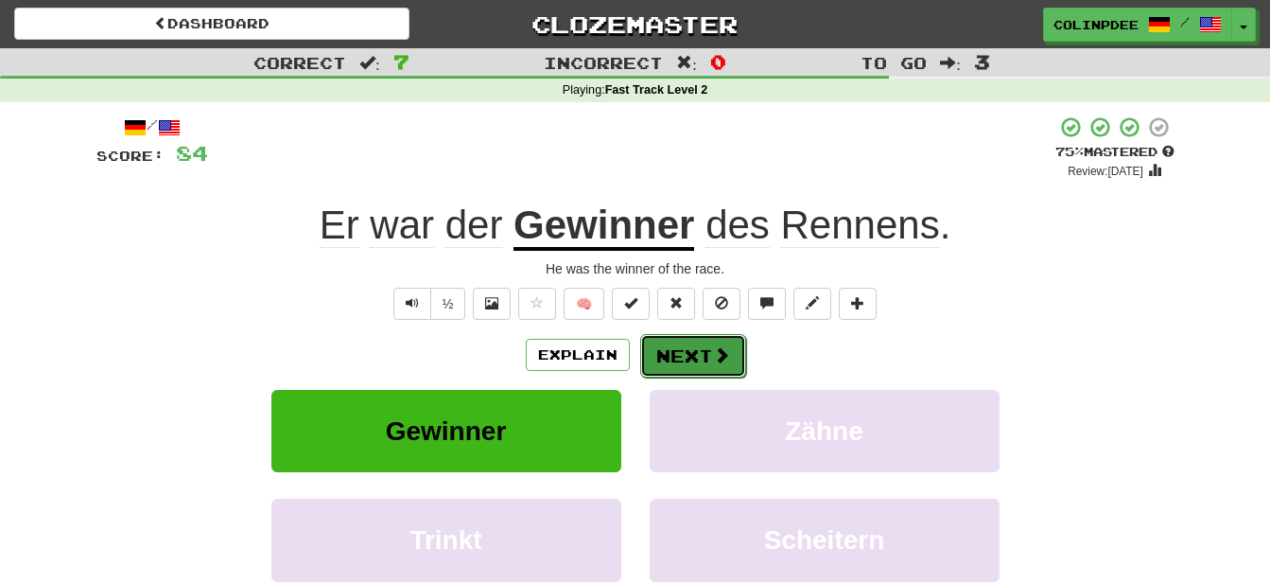
click at [698, 355] on button "Next" at bounding box center [693, 356] width 106 height 44
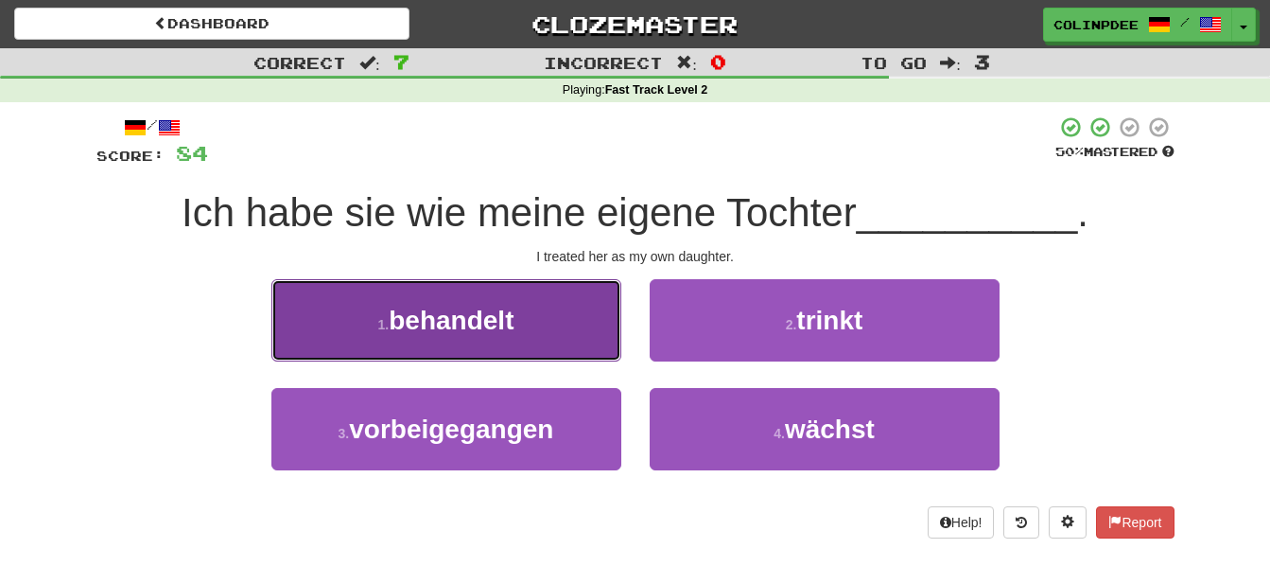
click at [462, 321] on span "behandelt" at bounding box center [451, 320] width 125 height 29
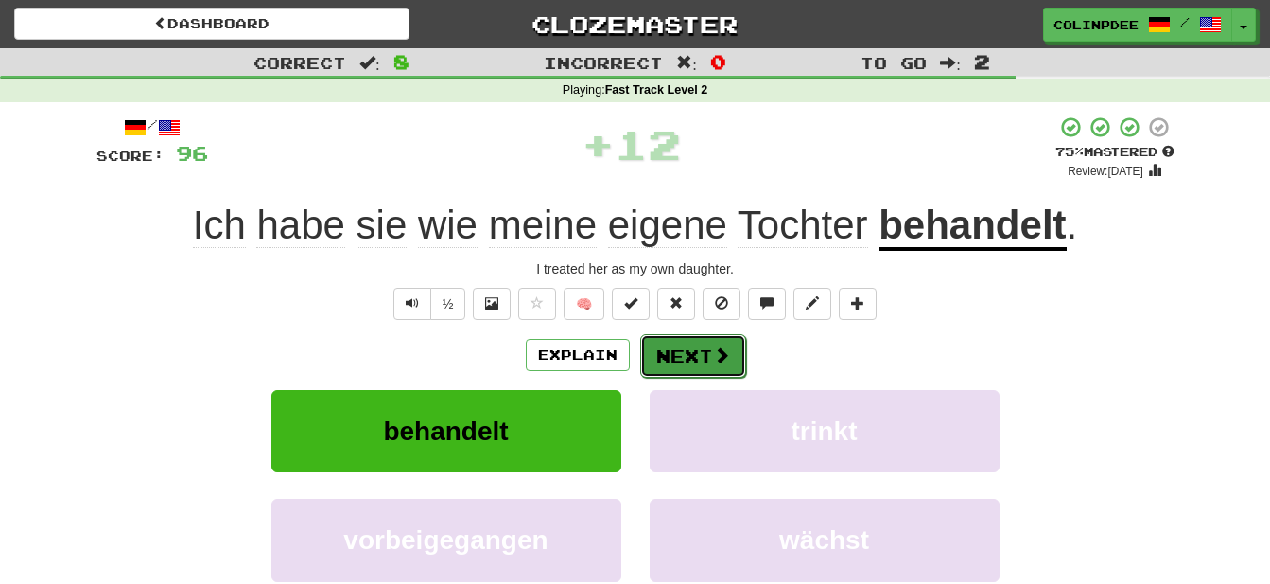
click at [709, 361] on button "Next" at bounding box center [693, 356] width 106 height 44
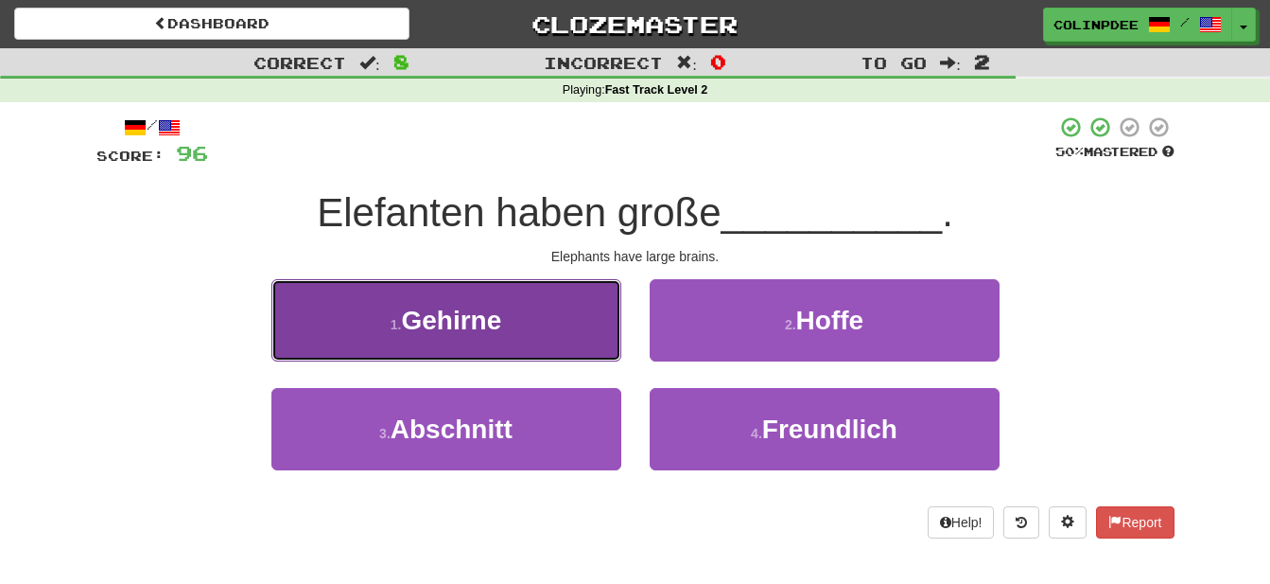
click at [465, 322] on span "Gehirne" at bounding box center [451, 320] width 100 height 29
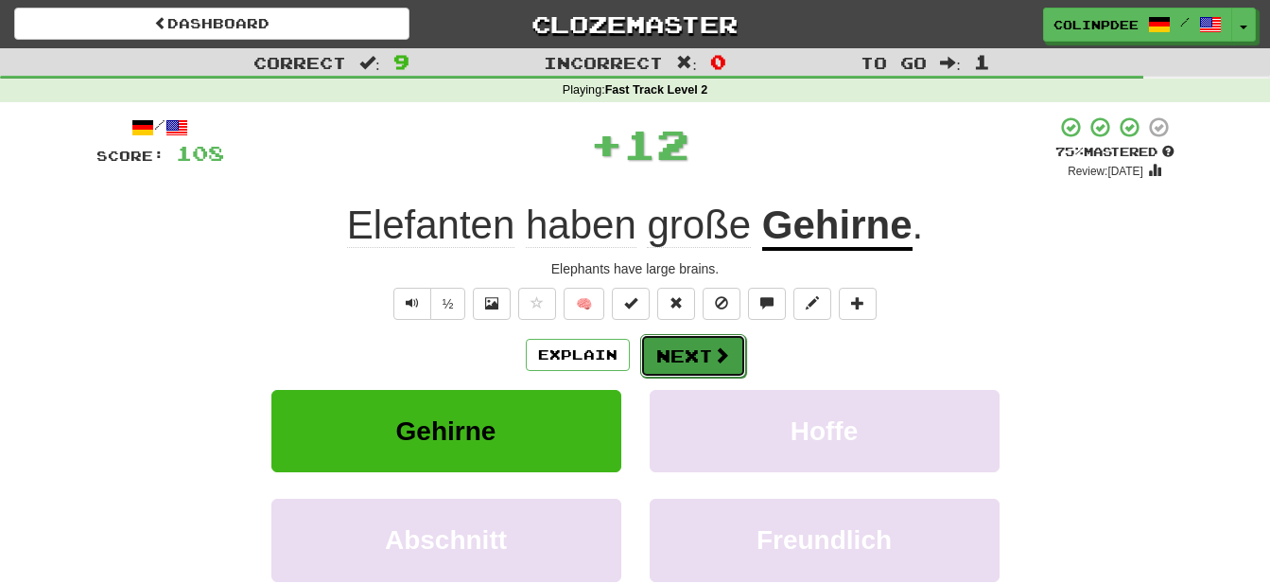
click at [705, 357] on button "Next" at bounding box center [693, 356] width 106 height 44
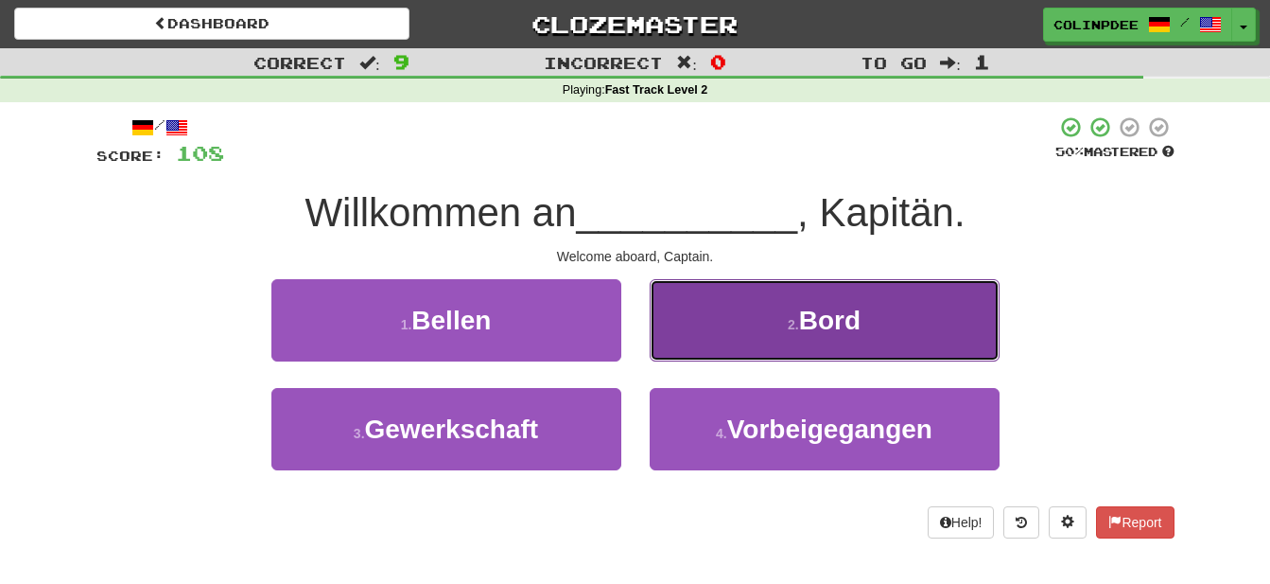
click at [829, 334] on span "Bord" at bounding box center [829, 320] width 61 height 29
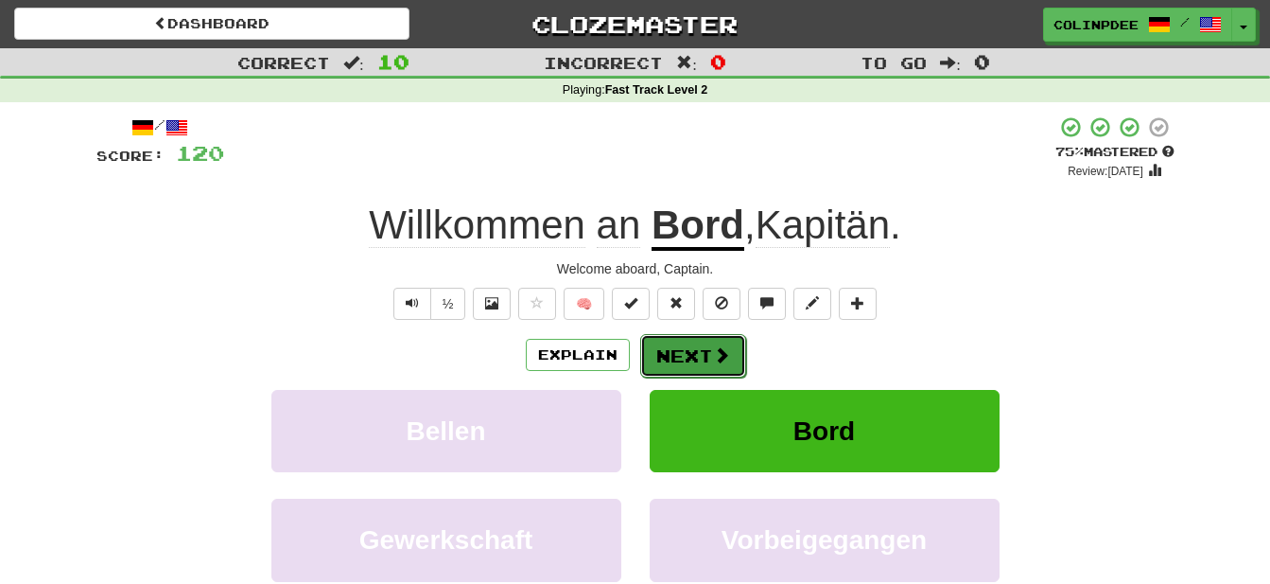
click at [701, 361] on button "Next" at bounding box center [693, 356] width 106 height 44
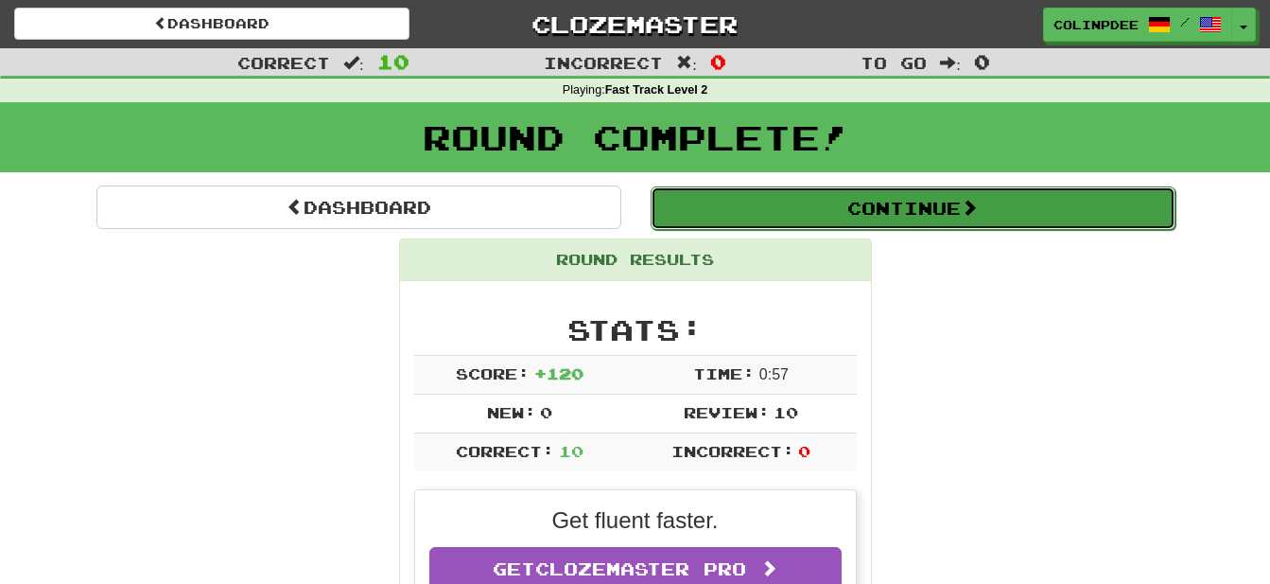
click at [898, 222] on button "Continue" at bounding box center [913, 208] width 525 height 44
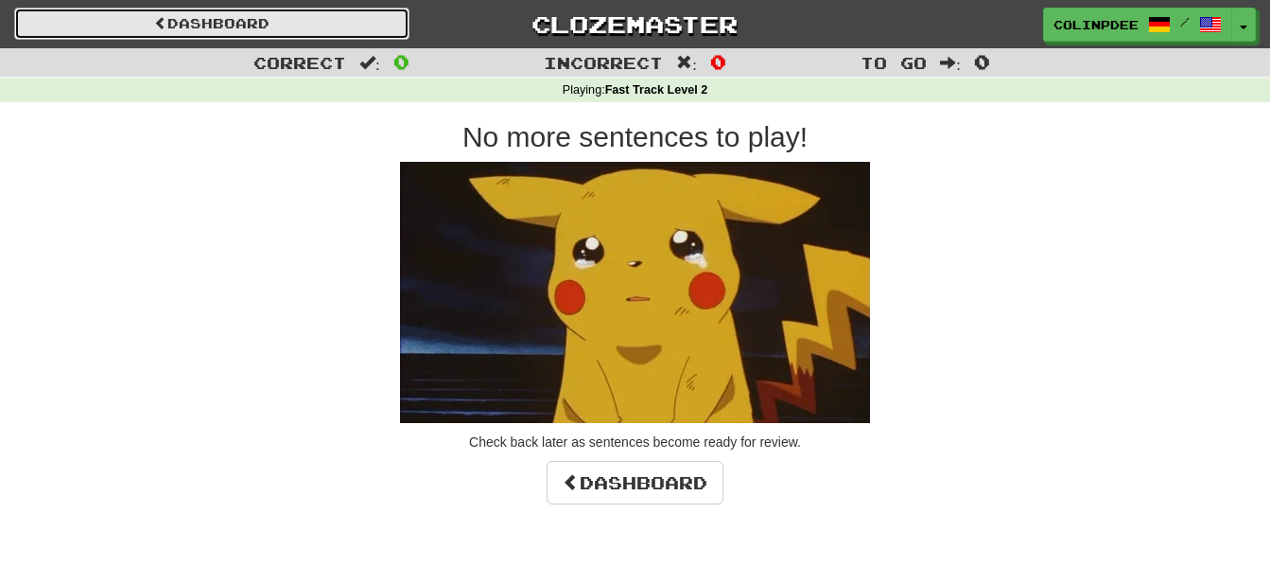
click at [196, 26] on link "Dashboard" at bounding box center [211, 24] width 395 height 32
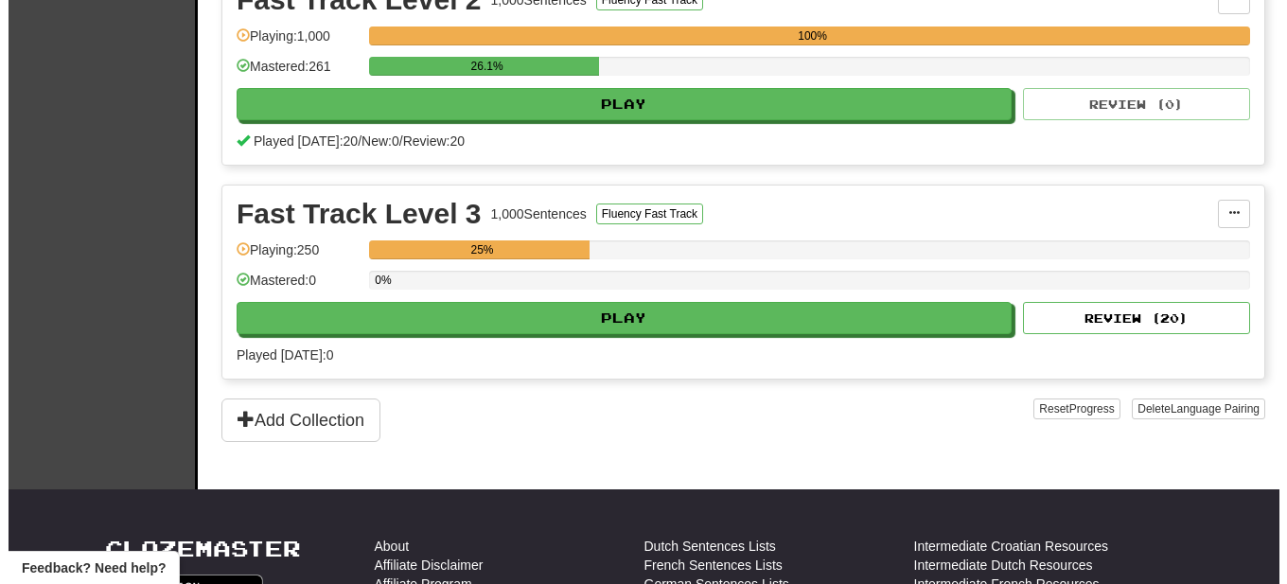
scroll to position [772, 0]
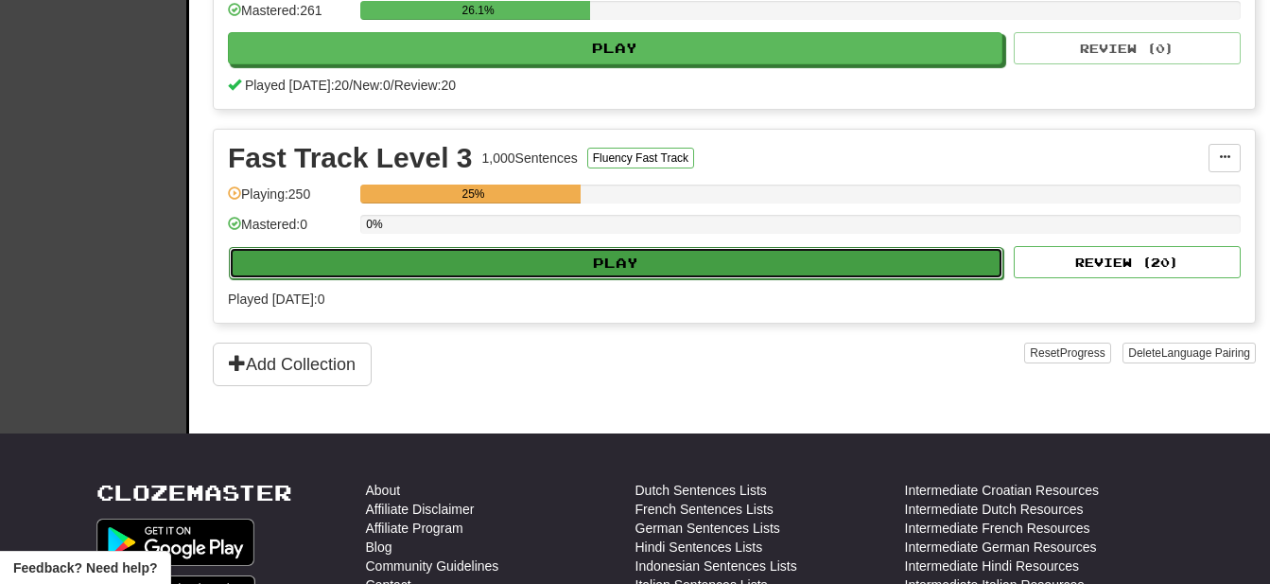
click at [639, 262] on button "Play" at bounding box center [616, 263] width 775 height 32
select select "**"
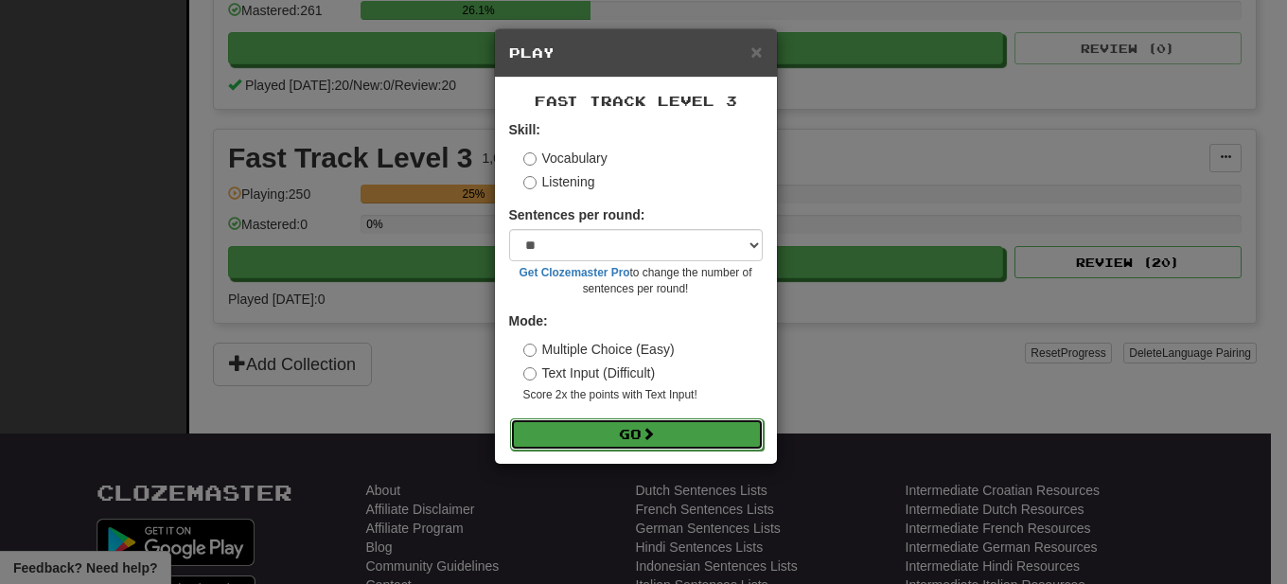
click at [638, 433] on button "Go" at bounding box center [637, 434] width 254 height 32
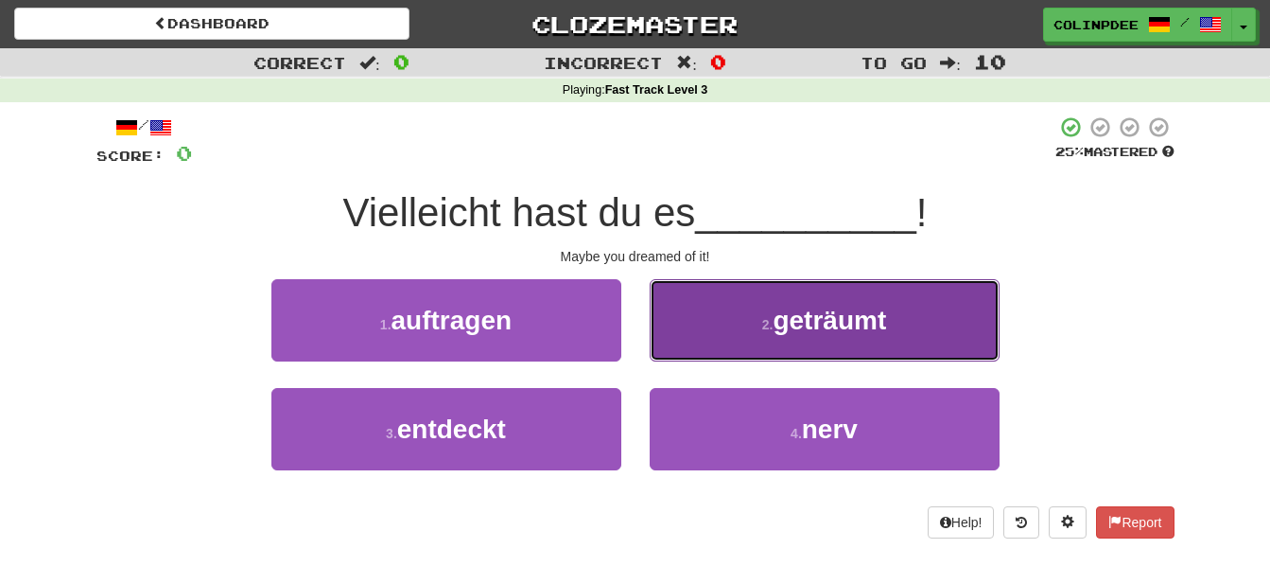
click at [832, 324] on span "geträumt" at bounding box center [830, 320] width 114 height 29
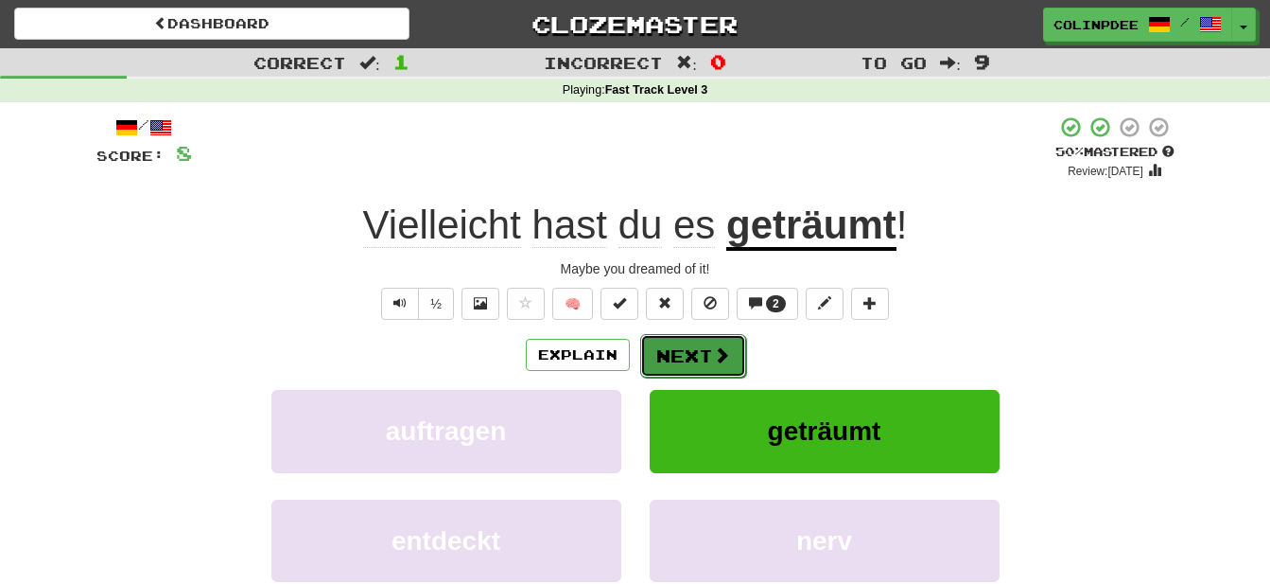
click at [692, 360] on button "Next" at bounding box center [693, 356] width 106 height 44
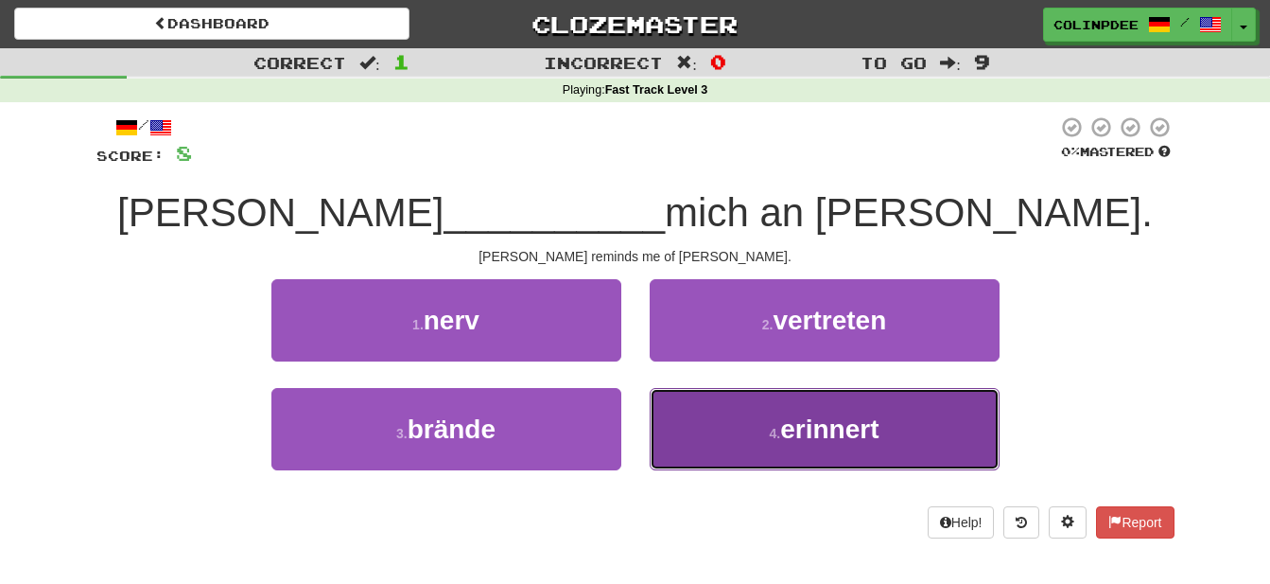
click at [835, 431] on span "erinnert" at bounding box center [829, 428] width 98 height 29
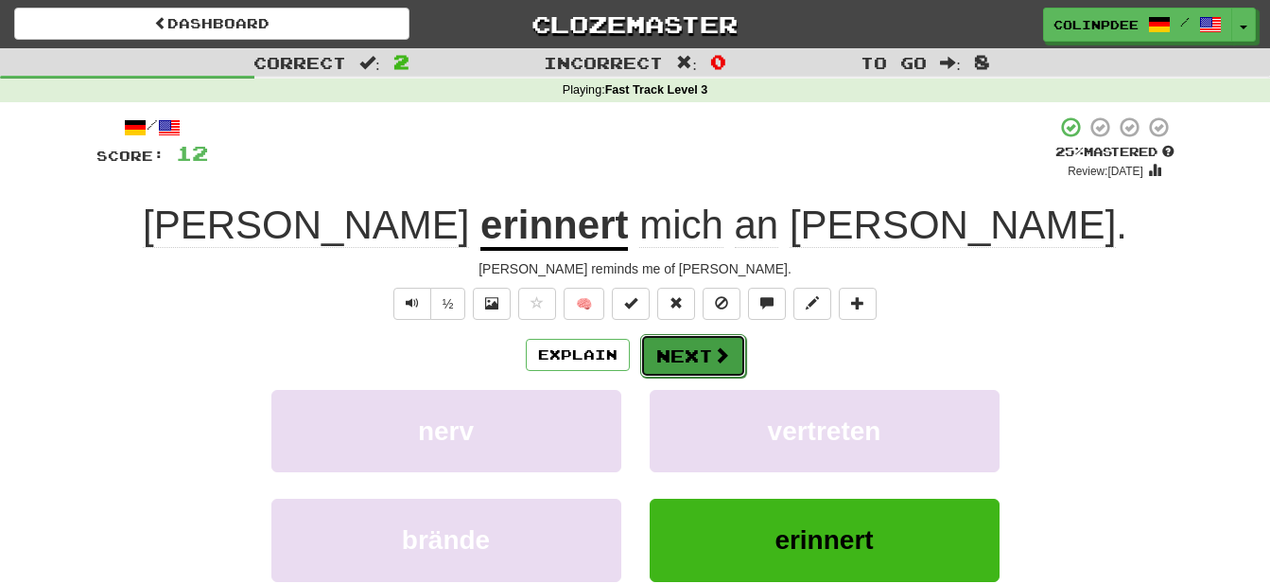
click at [694, 363] on button "Next" at bounding box center [693, 356] width 106 height 44
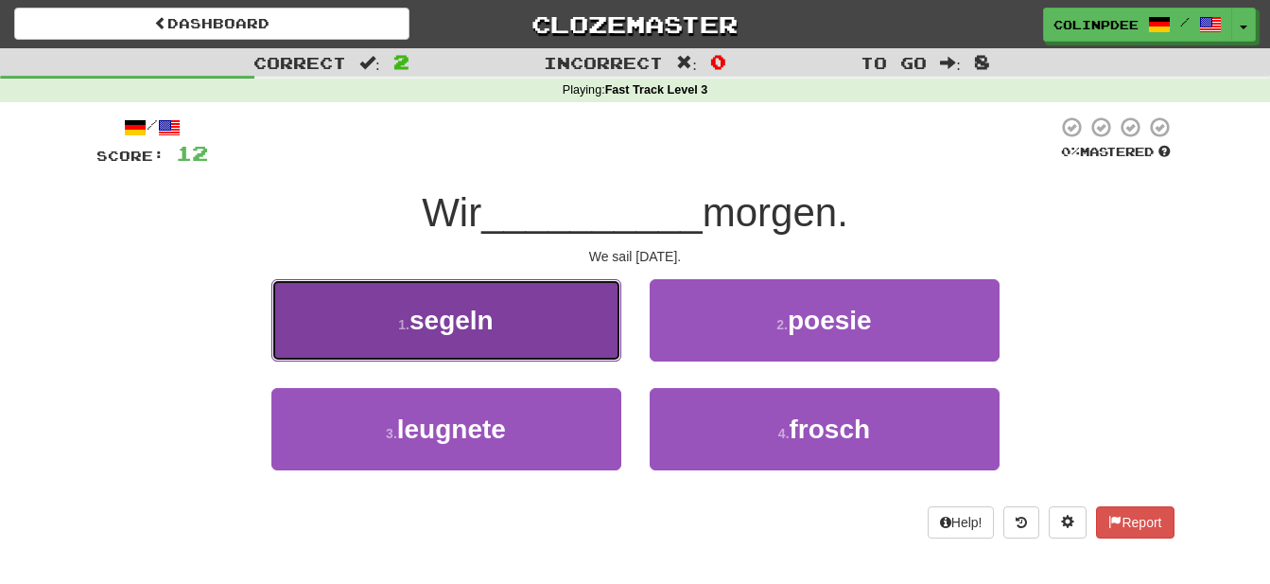
click at [461, 318] on span "segeln" at bounding box center [452, 320] width 84 height 29
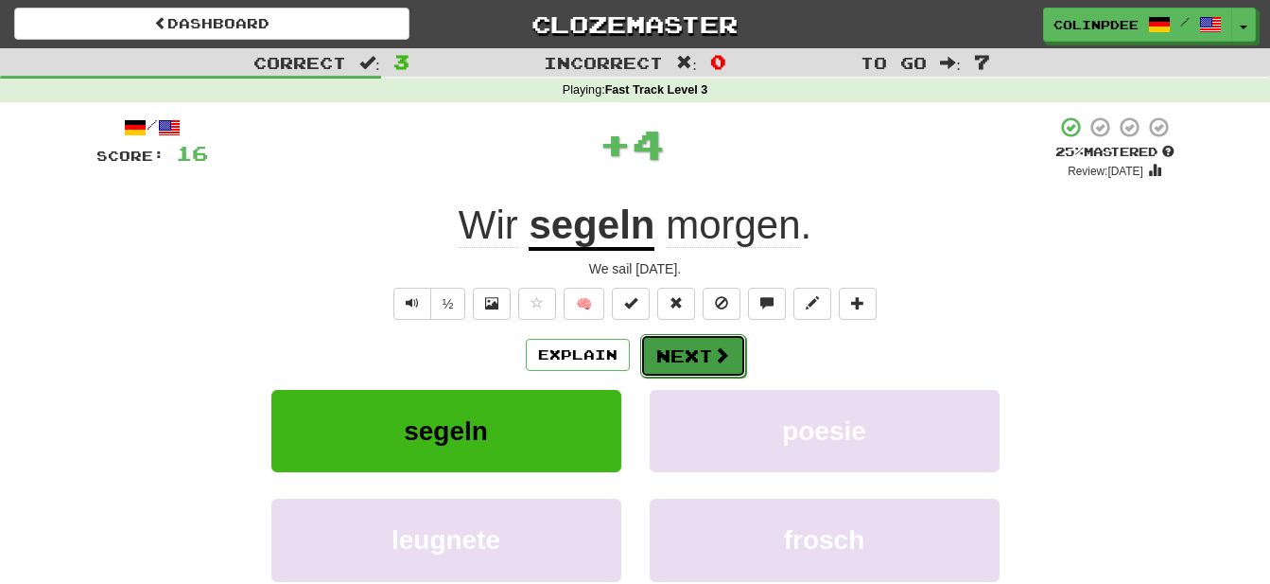
click at [695, 355] on button "Next" at bounding box center [693, 356] width 106 height 44
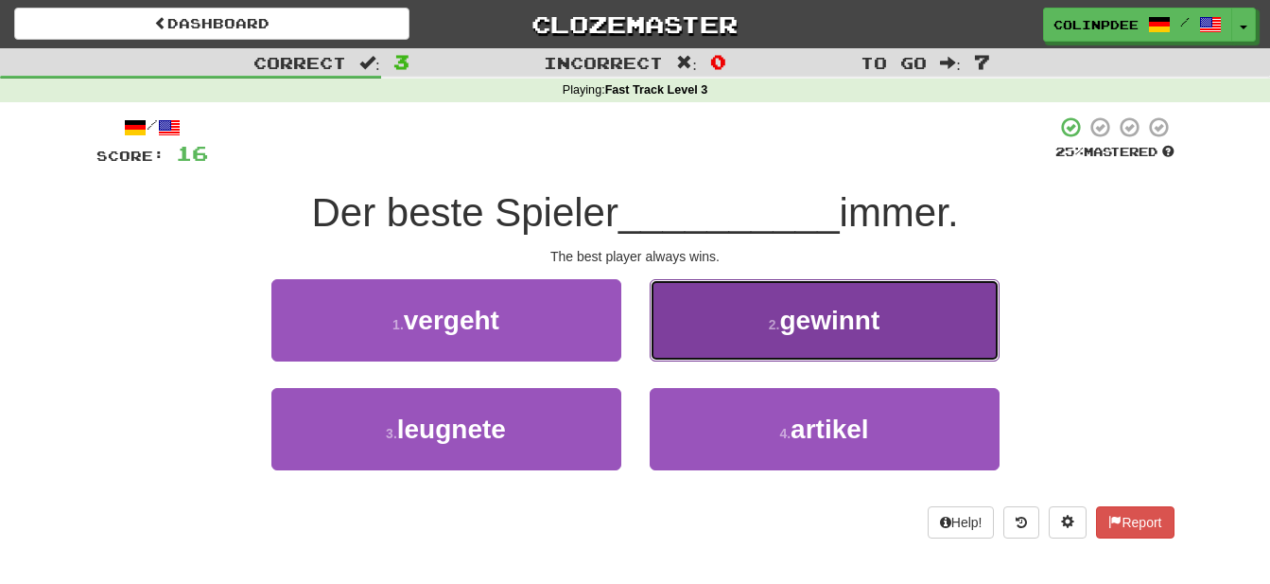
drag, startPoint x: 836, startPoint y: 319, endPoint x: 920, endPoint y: 328, distance: 83.8
click at [841, 319] on span "gewinnt" at bounding box center [830, 320] width 100 height 29
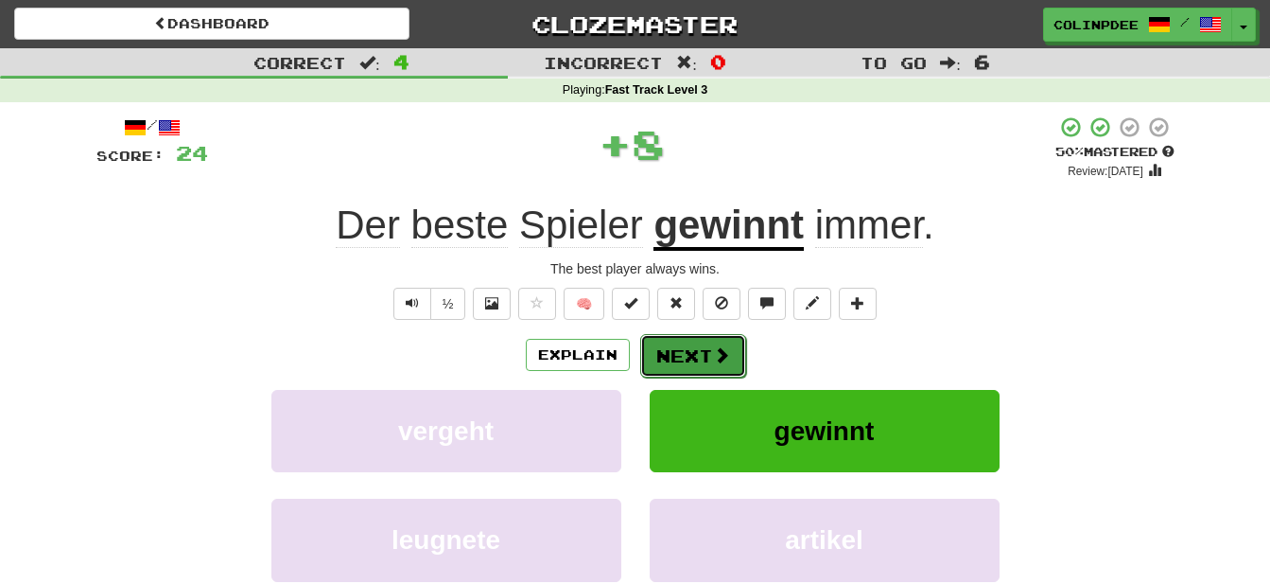
click at [705, 357] on button "Next" at bounding box center [693, 356] width 106 height 44
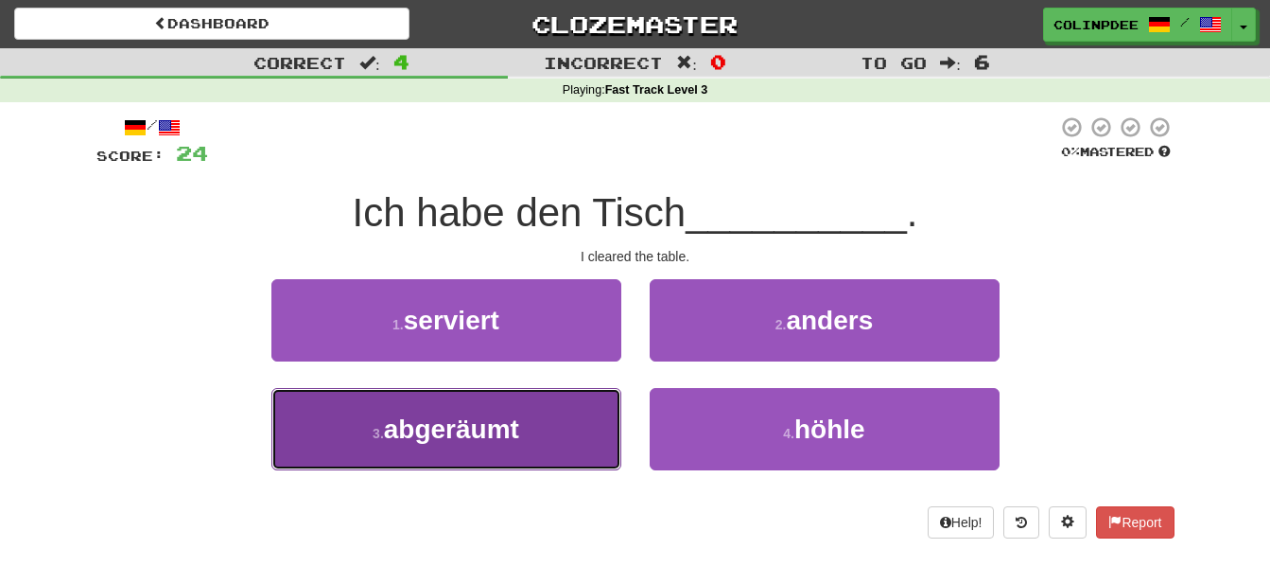
click at [477, 435] on span "abgeräumt" at bounding box center [451, 428] width 135 height 29
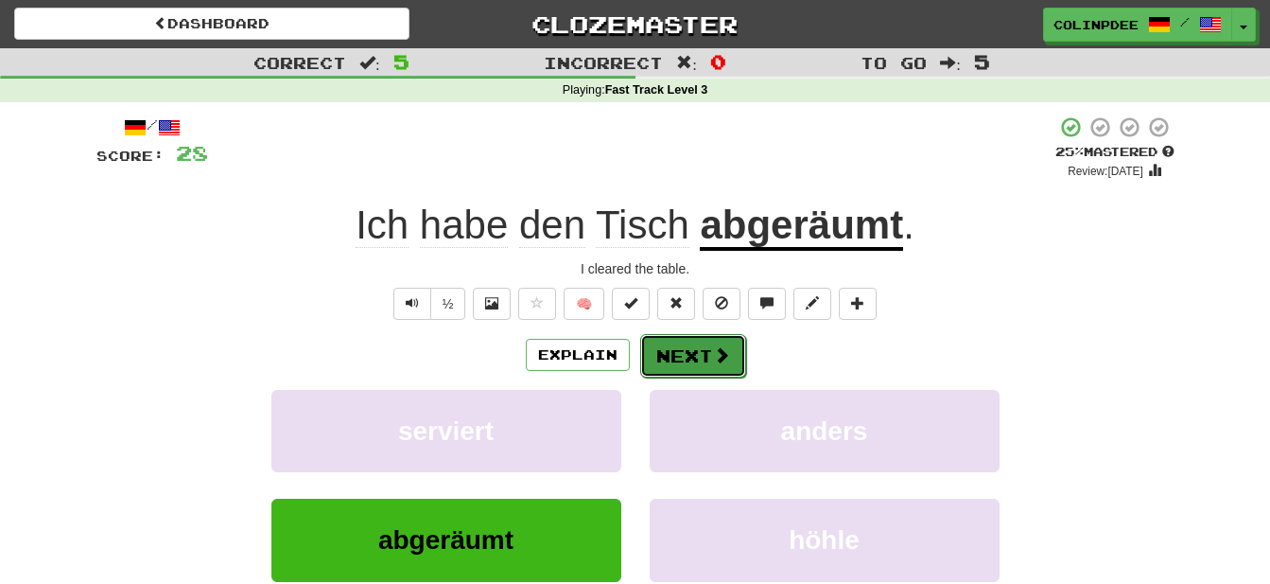
click at [705, 352] on button "Next" at bounding box center [693, 356] width 106 height 44
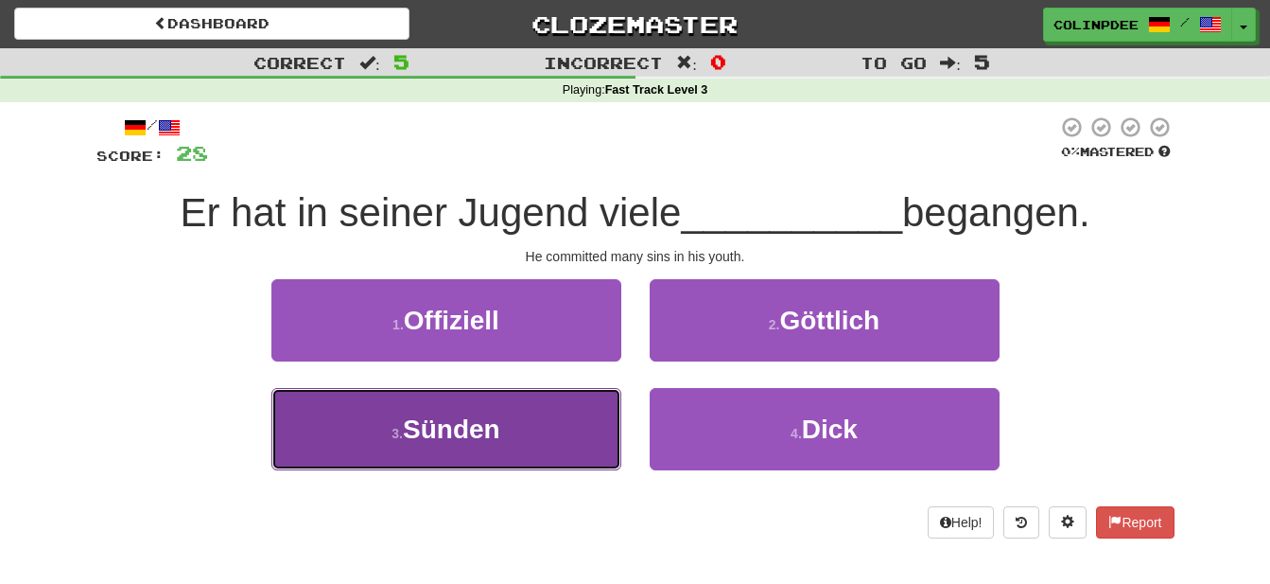
click at [465, 430] on span "Sünden" at bounding box center [451, 428] width 97 height 29
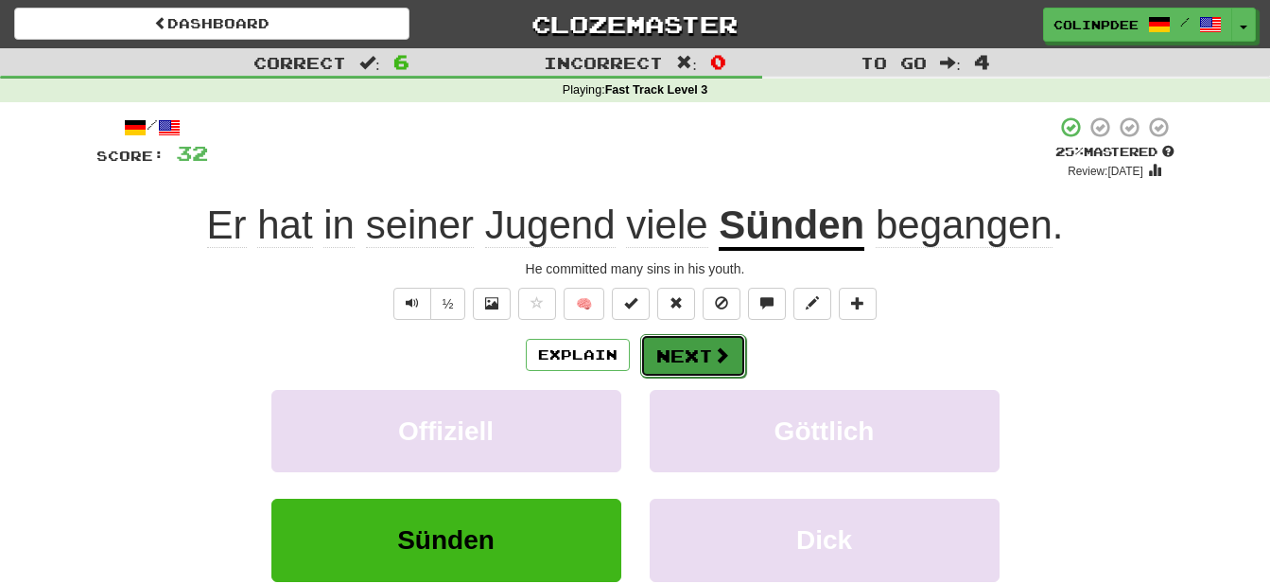
click at [692, 359] on button "Next" at bounding box center [693, 356] width 106 height 44
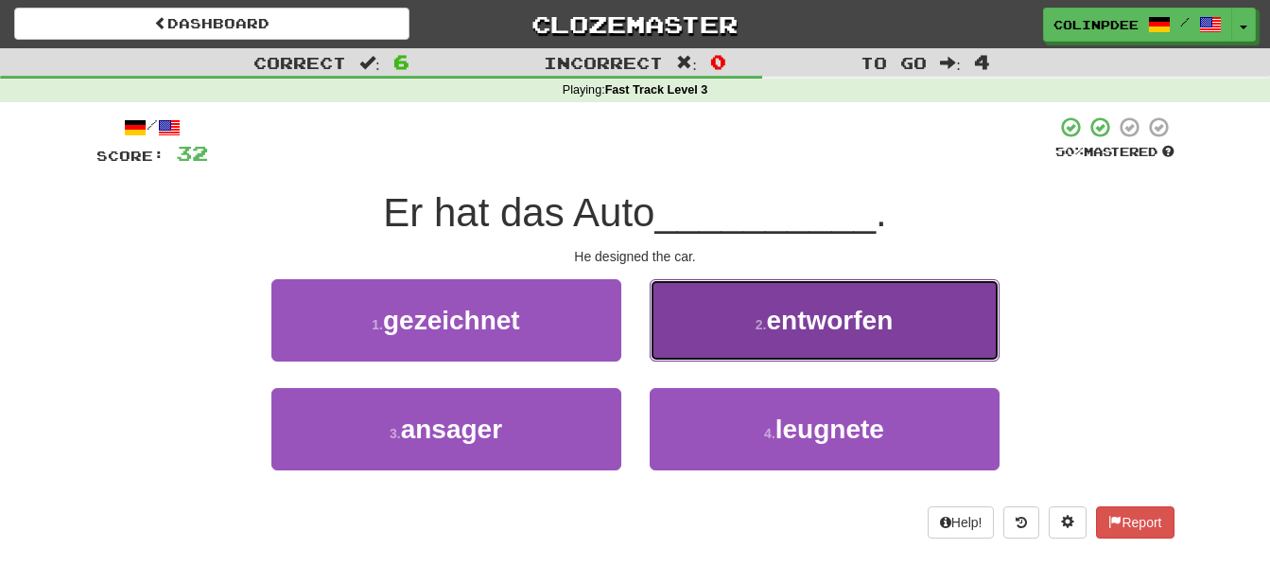
click at [835, 321] on span "entworfen" at bounding box center [829, 320] width 127 height 29
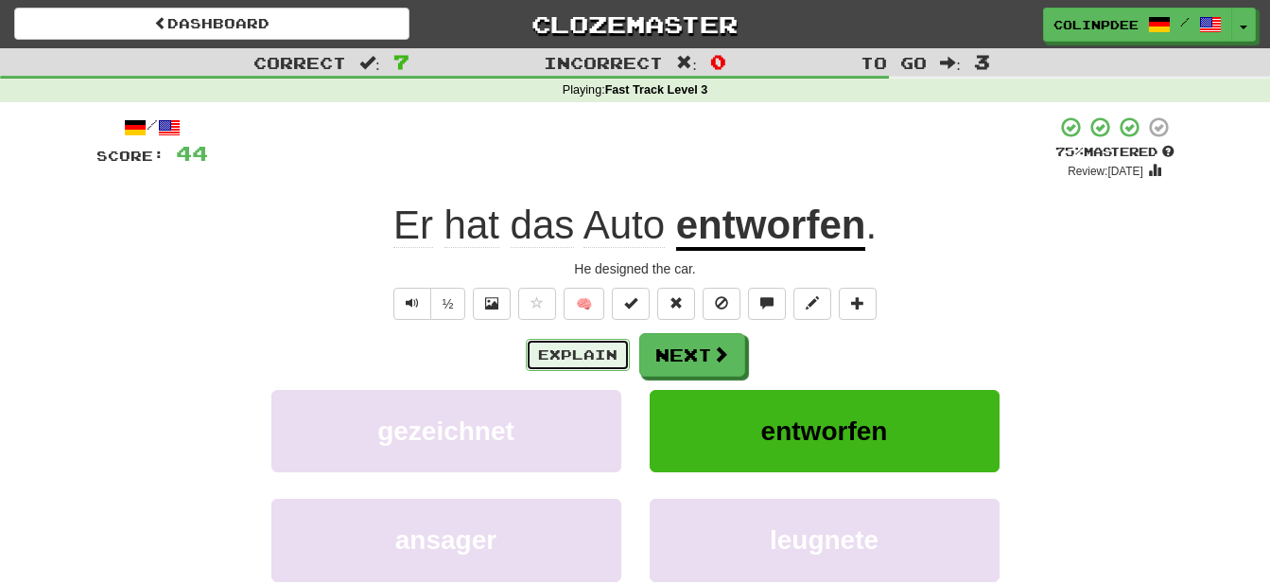
click at [586, 356] on button "Explain" at bounding box center [578, 355] width 104 height 32
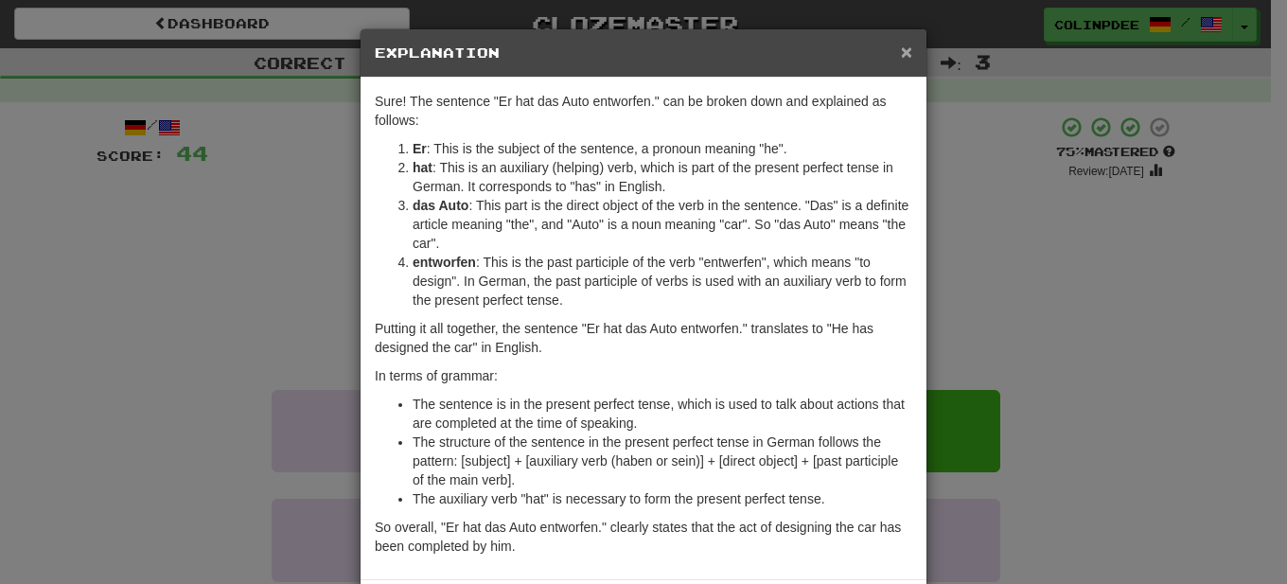
drag, startPoint x: 902, startPoint y: 52, endPoint x: 897, endPoint y: 80, distance: 28.8
click at [902, 52] on span "×" at bounding box center [906, 52] width 11 height 22
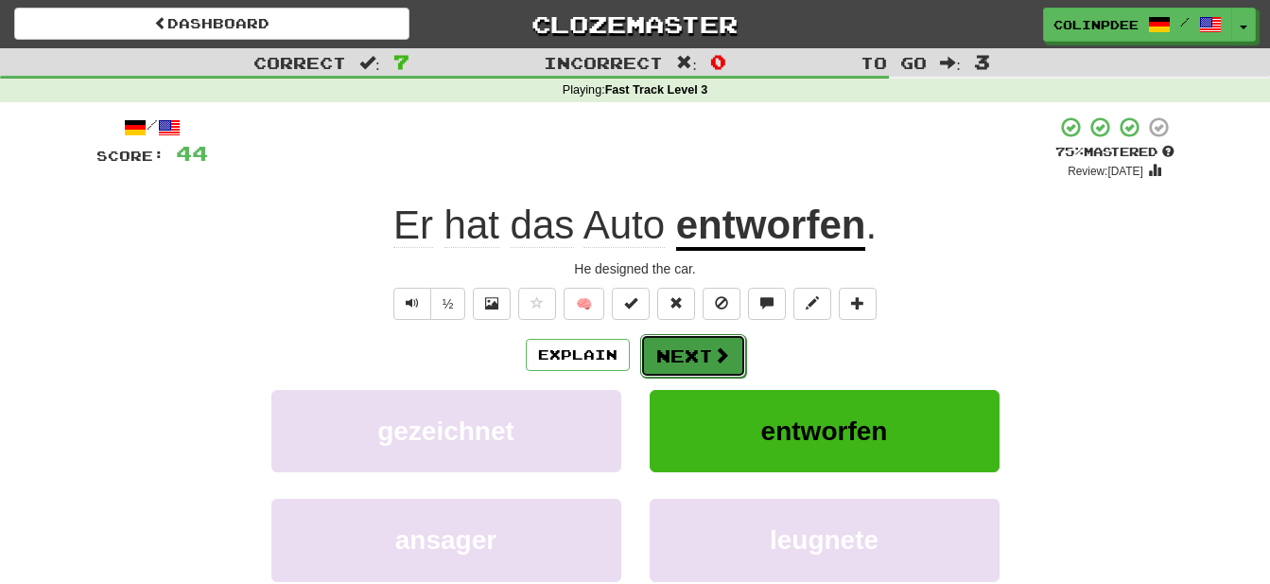
click at [696, 360] on button "Next" at bounding box center [693, 356] width 106 height 44
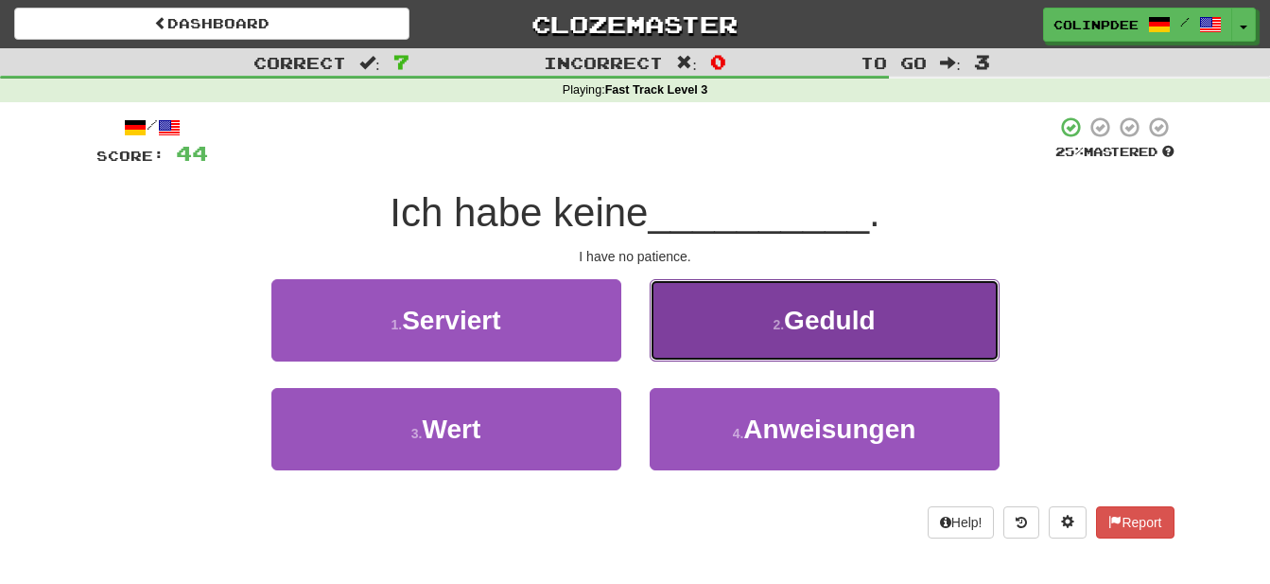
drag, startPoint x: 826, startPoint y: 327, endPoint x: 846, endPoint y: 331, distance: 20.2
click at [832, 327] on span "Geduld" at bounding box center [829, 320] width 91 height 29
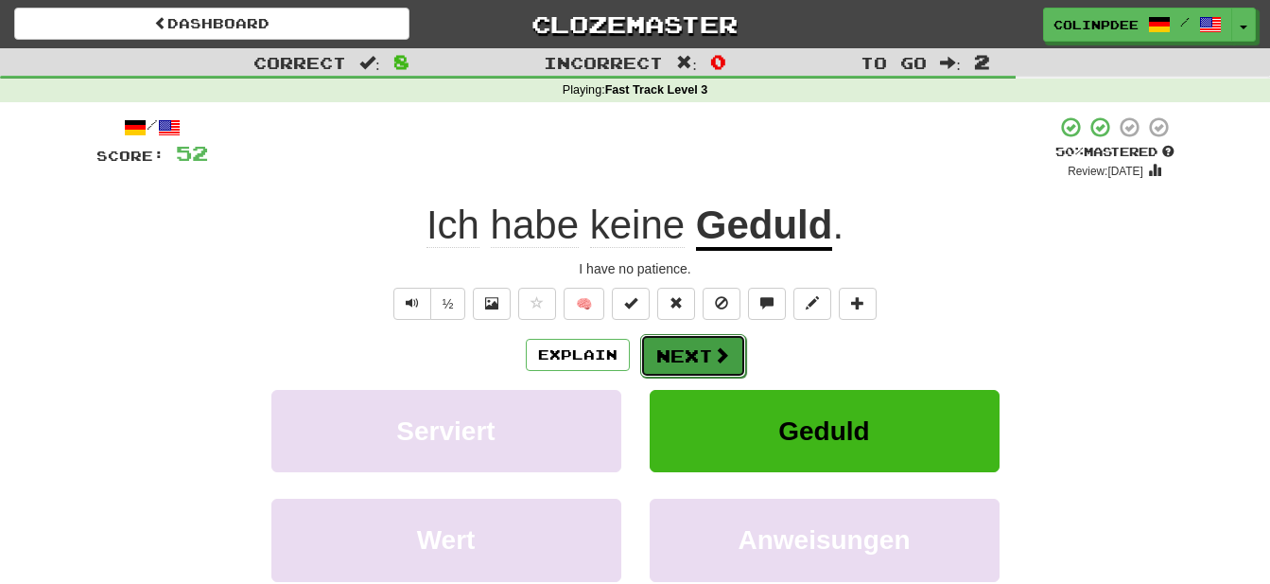
click at [684, 355] on button "Next" at bounding box center [693, 356] width 106 height 44
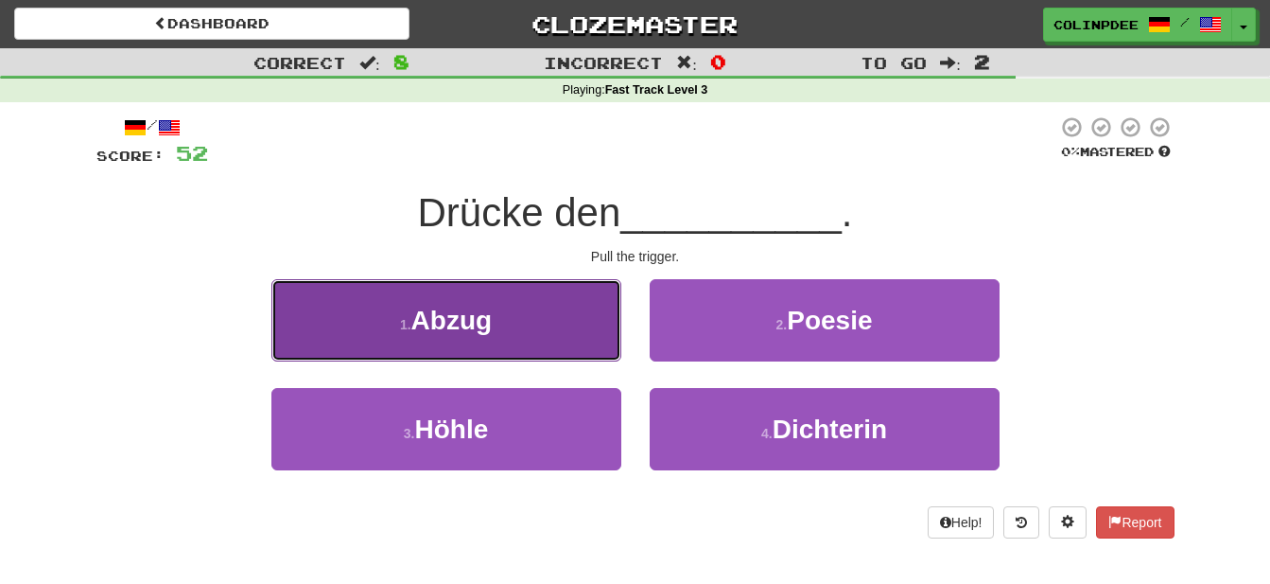
click at [464, 317] on span "Abzug" at bounding box center [452, 320] width 81 height 29
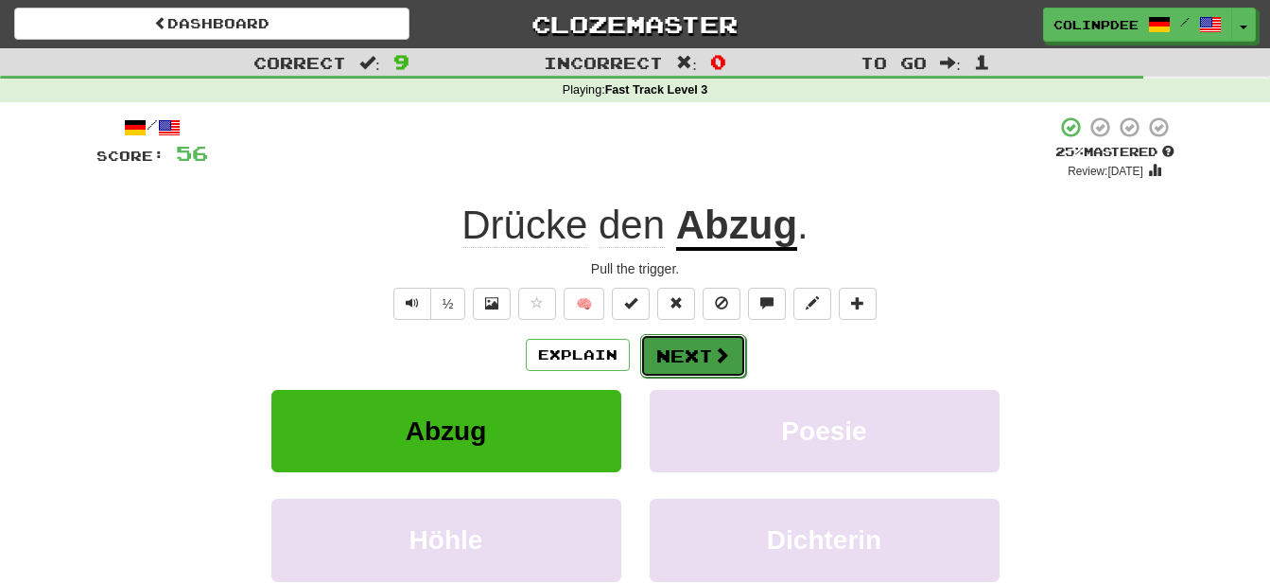
click at [699, 355] on button "Next" at bounding box center [693, 356] width 106 height 44
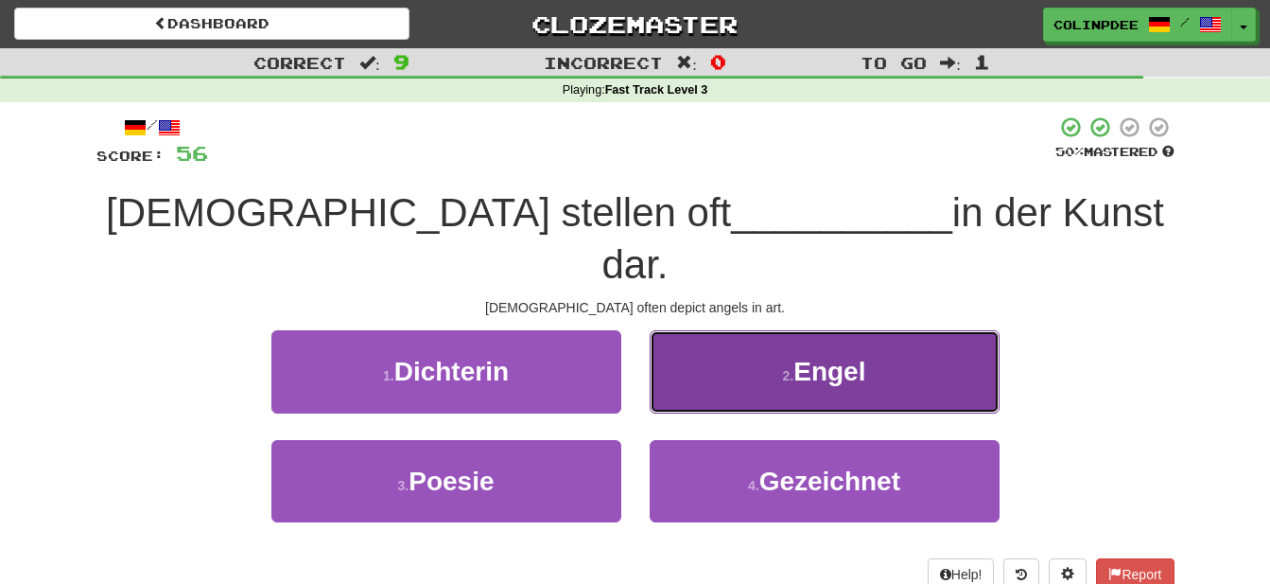
click at [832, 357] on span "Engel" at bounding box center [830, 371] width 72 height 29
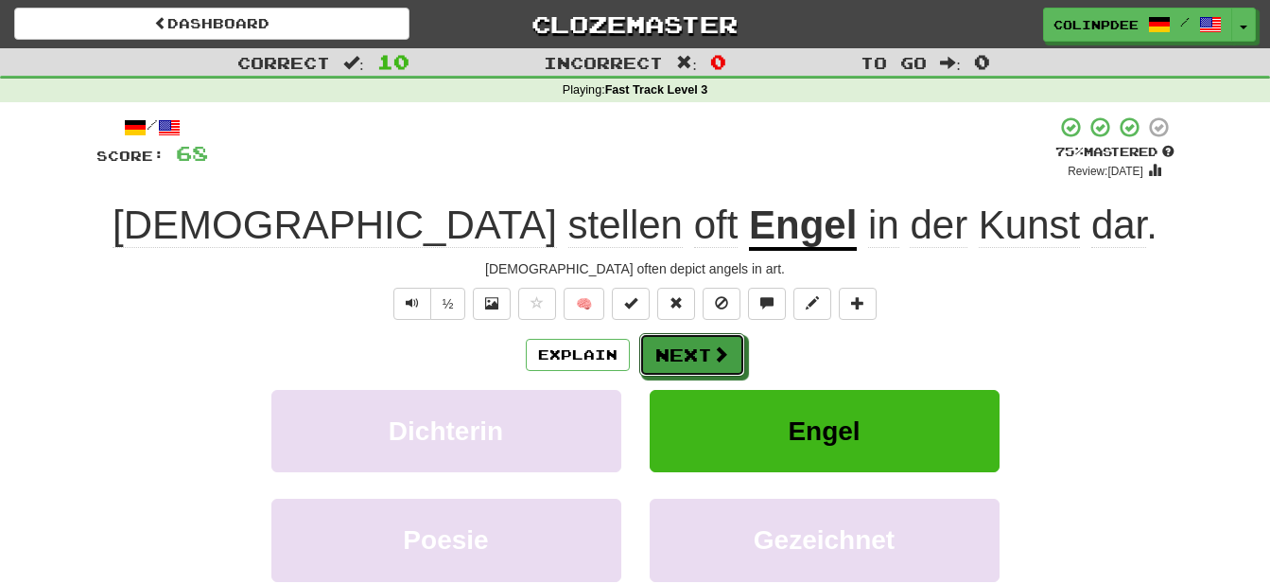
drag, startPoint x: 693, startPoint y: 353, endPoint x: 710, endPoint y: 359, distance: 17.1
click at [695, 353] on button "Next" at bounding box center [692, 355] width 106 height 44
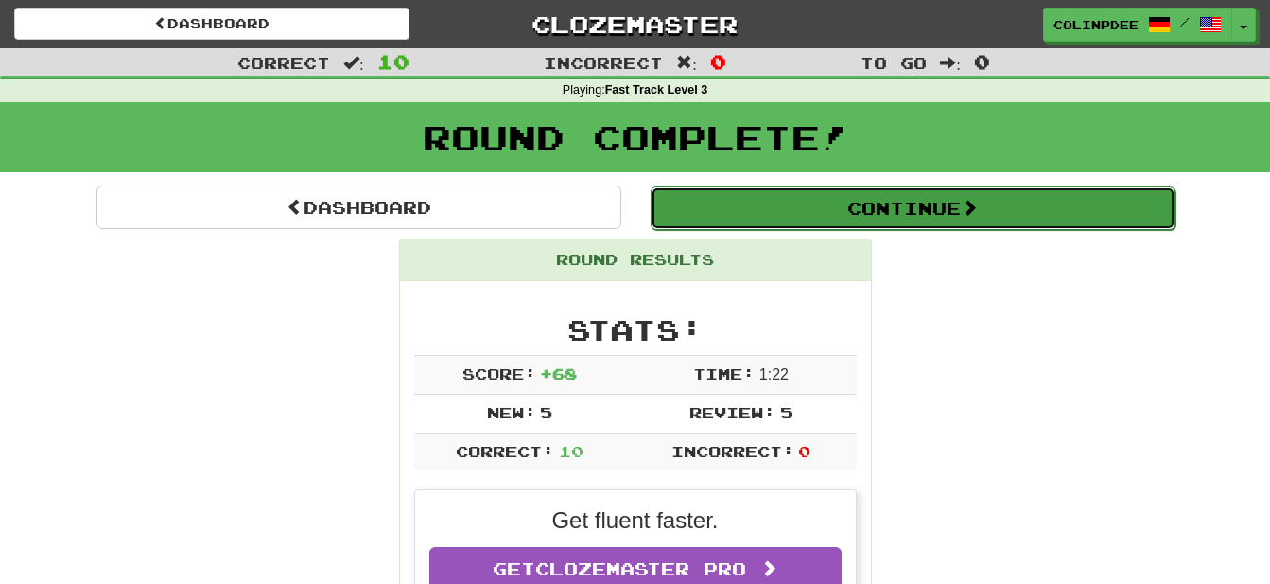
click at [913, 206] on button "Continue" at bounding box center [913, 208] width 525 height 44
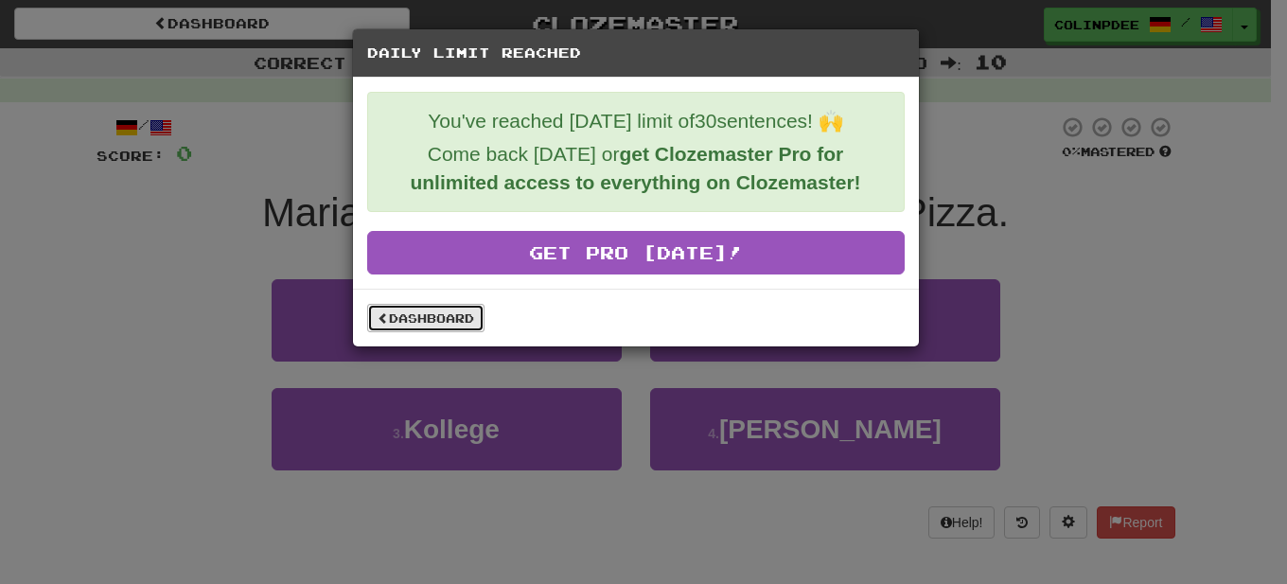
click at [432, 316] on link "Dashboard" at bounding box center [425, 318] width 117 height 28
